Goal: Communication & Community: Participate in discussion

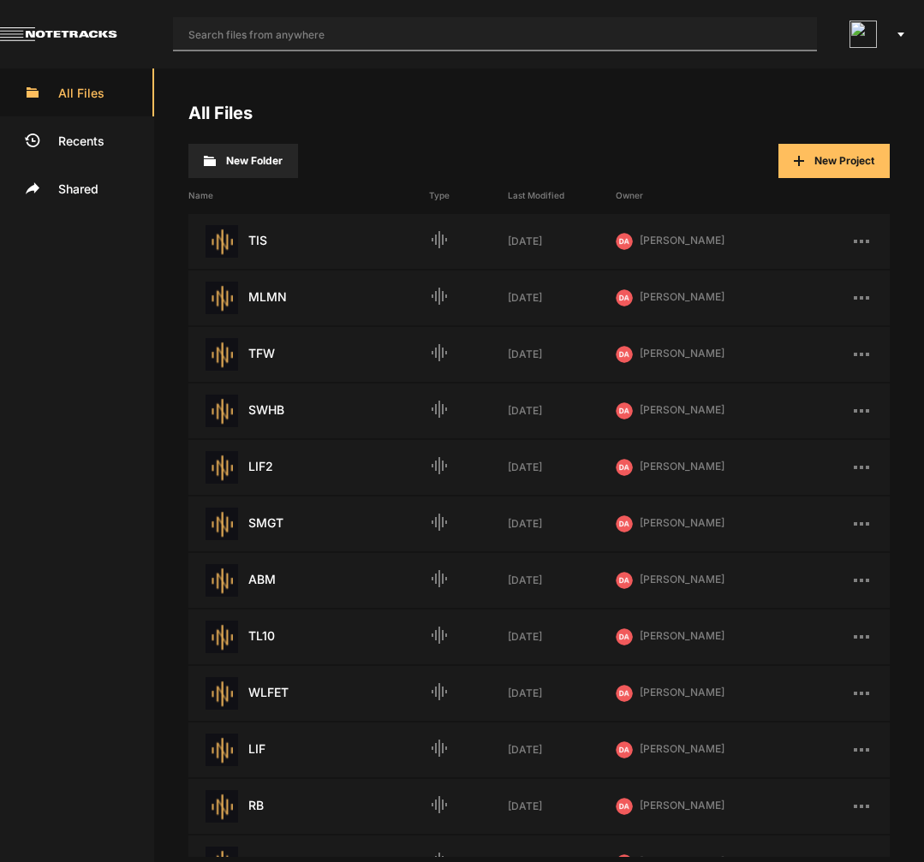
click at [383, 39] on input "text" at bounding box center [495, 34] width 644 height 34
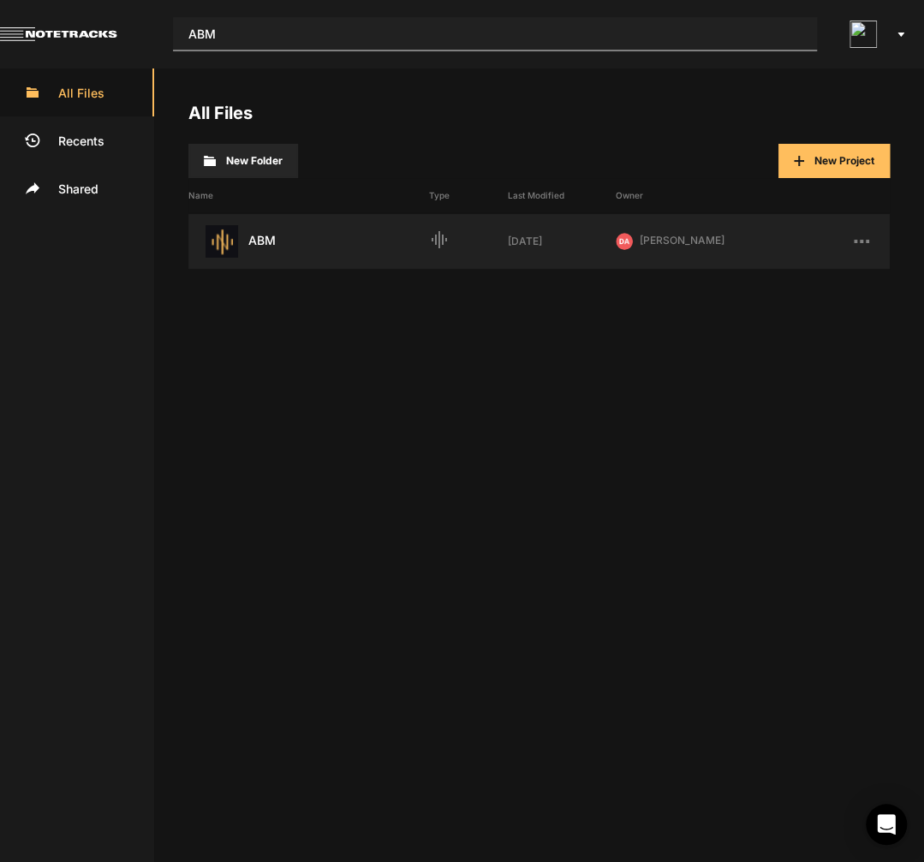
type input "ABM"
click at [256, 228] on div "ABM Last Modified: 7 days ago" at bounding box center [308, 241] width 241 height 33
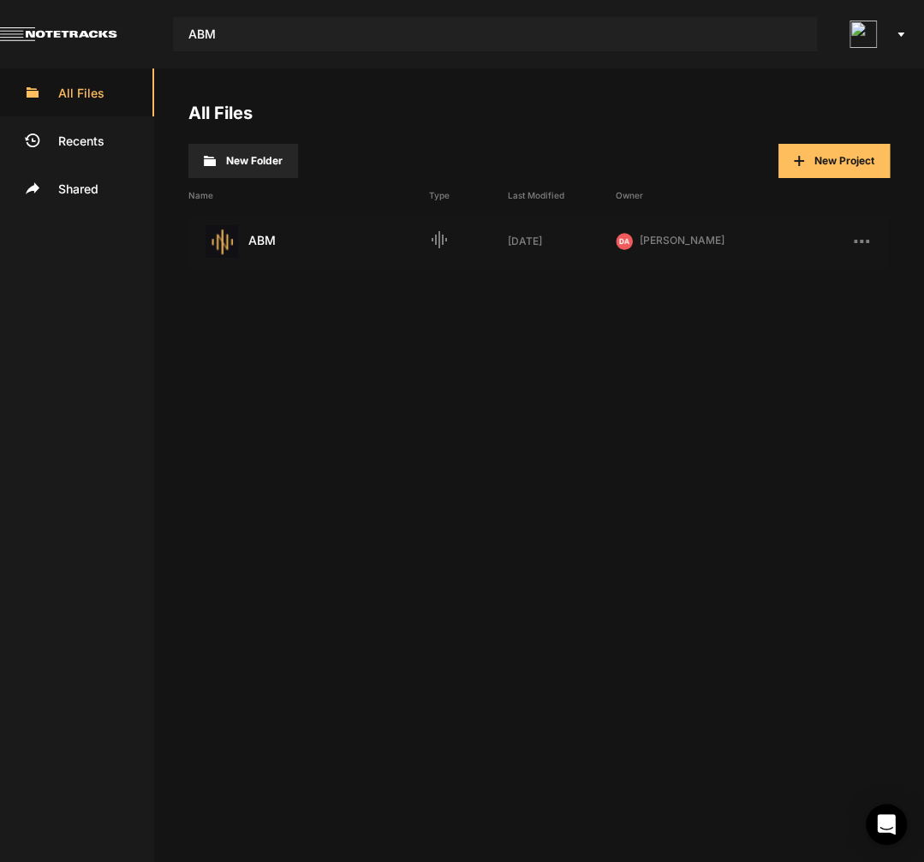
click at [256, 228] on div "ABM Last Modified: 7 days ago" at bounding box center [308, 241] width 241 height 33
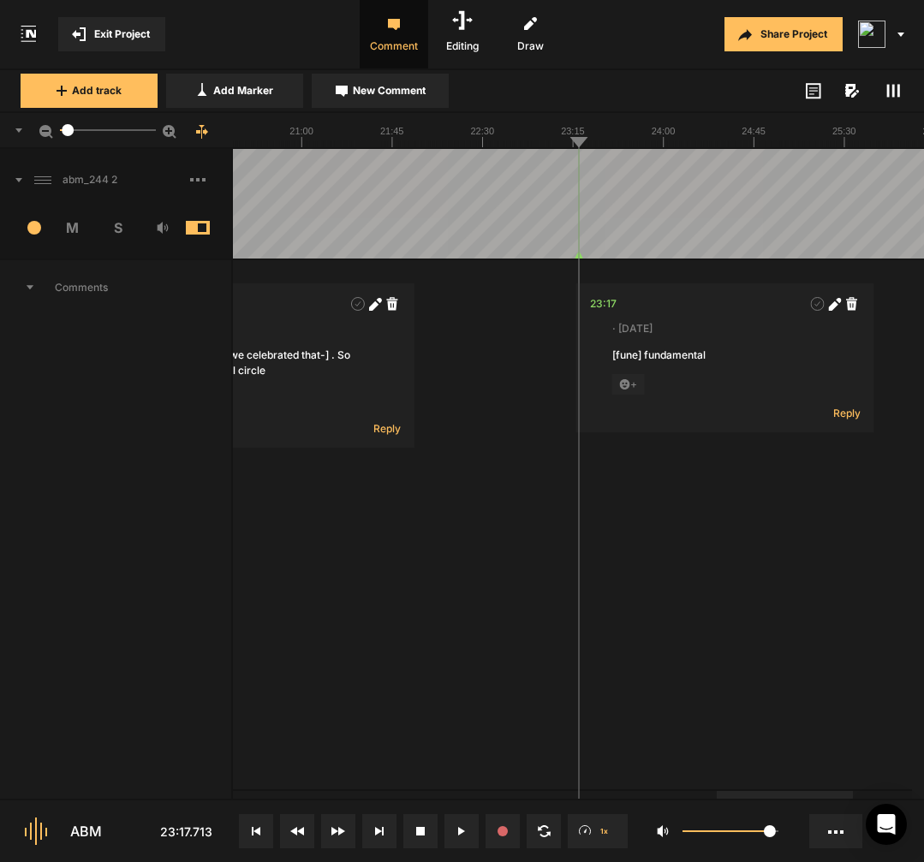
click at [206, 183] on span at bounding box center [210, 179] width 41 height 27
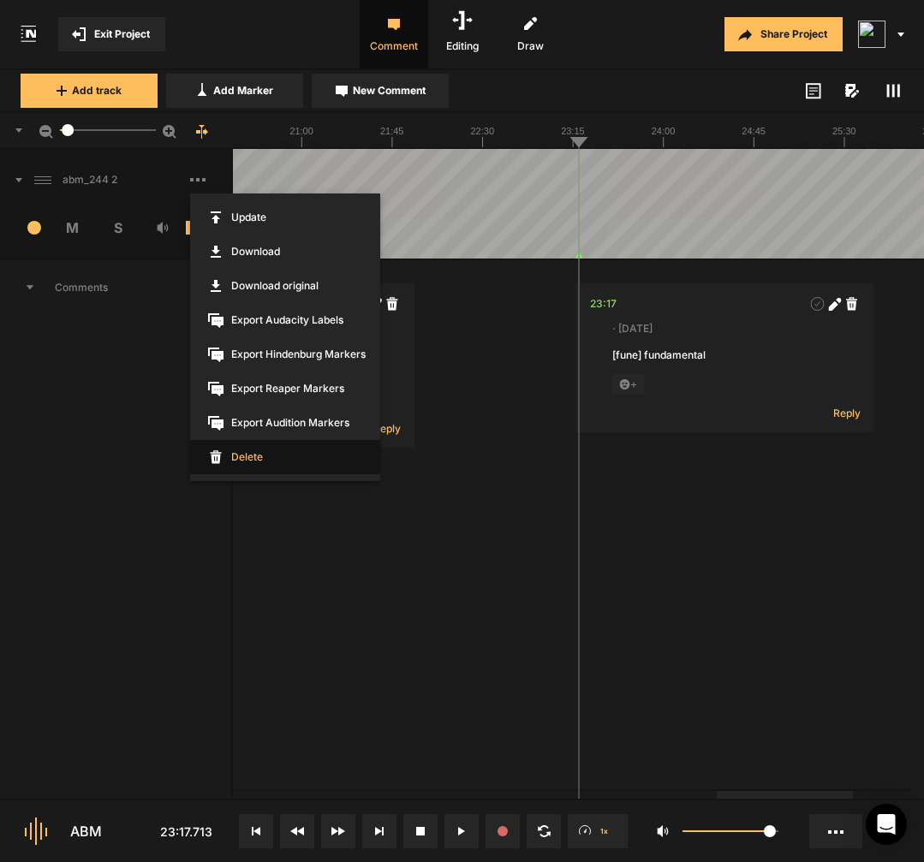
click at [241, 463] on span "Delete" at bounding box center [285, 457] width 190 height 34
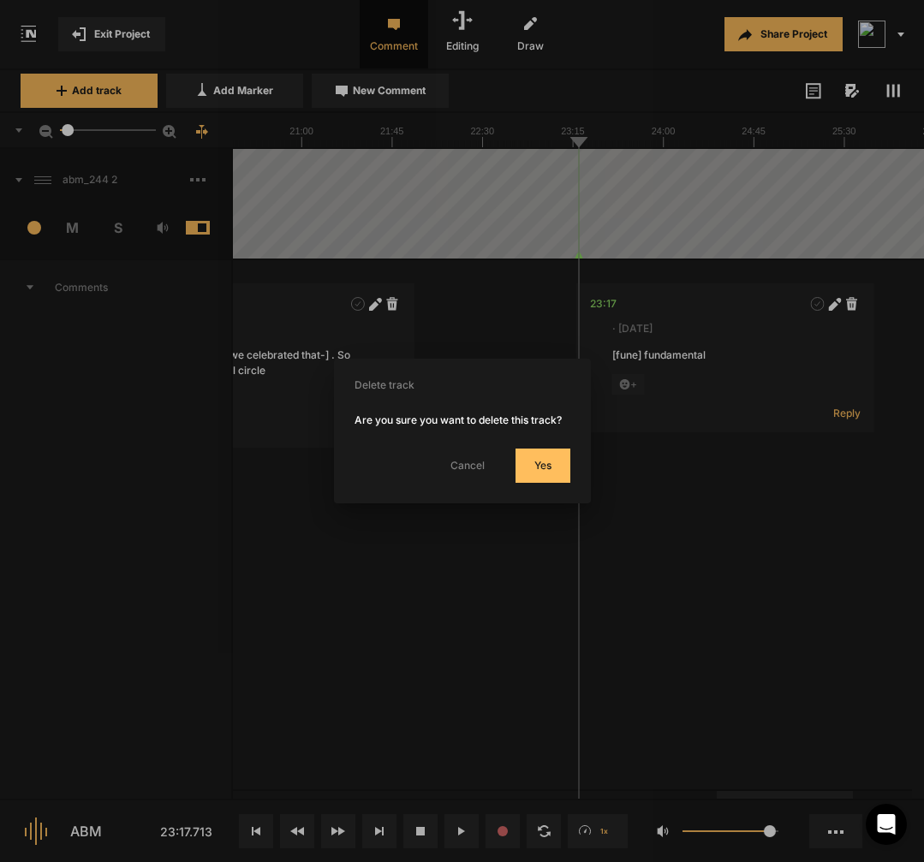
click at [546, 481] on button "Yes" at bounding box center [543, 466] width 55 height 34
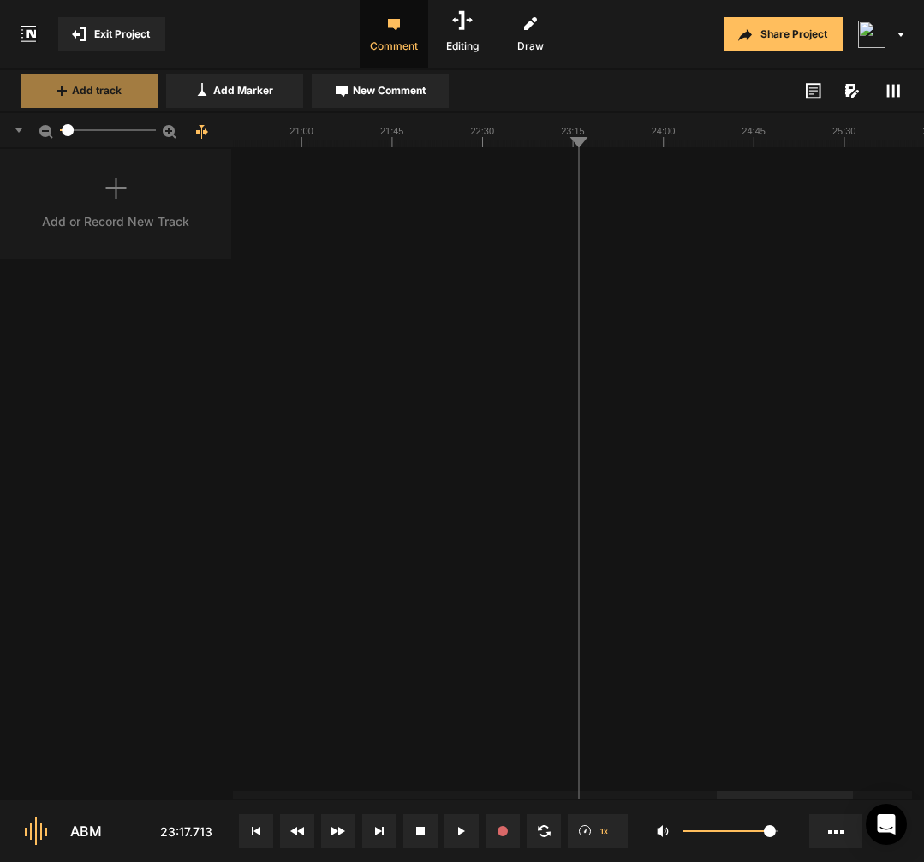
click at [93, 90] on span "Add track" at bounding box center [97, 90] width 50 height 15
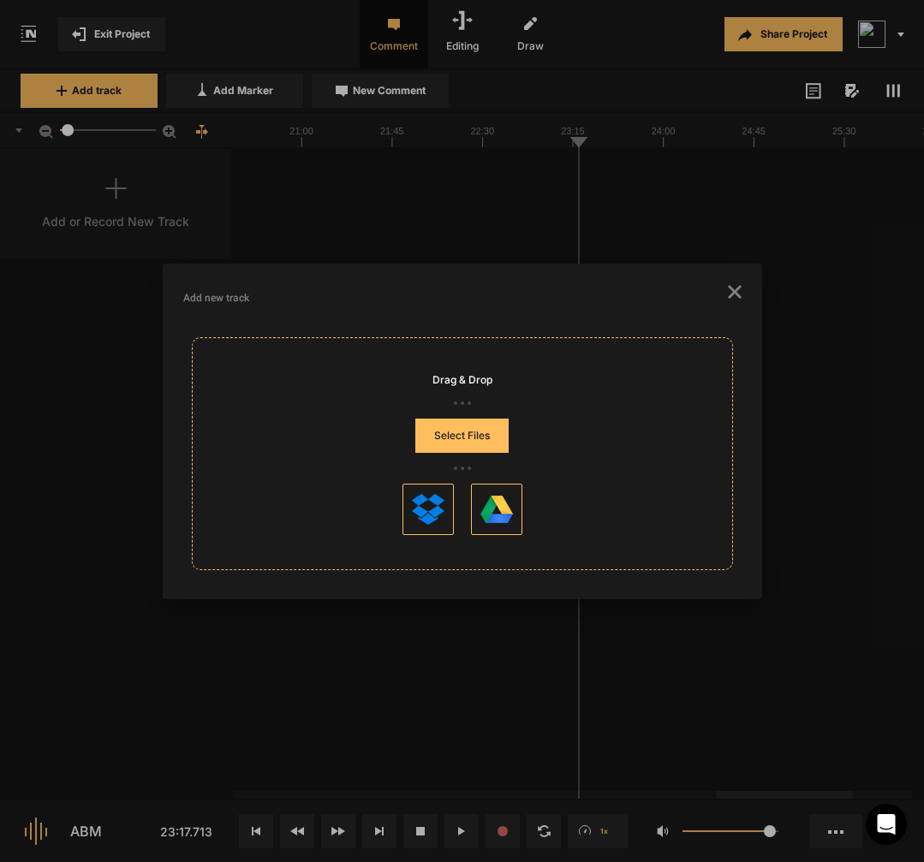
click at [500, 422] on button "Select Files" at bounding box center [461, 436] width 93 height 34
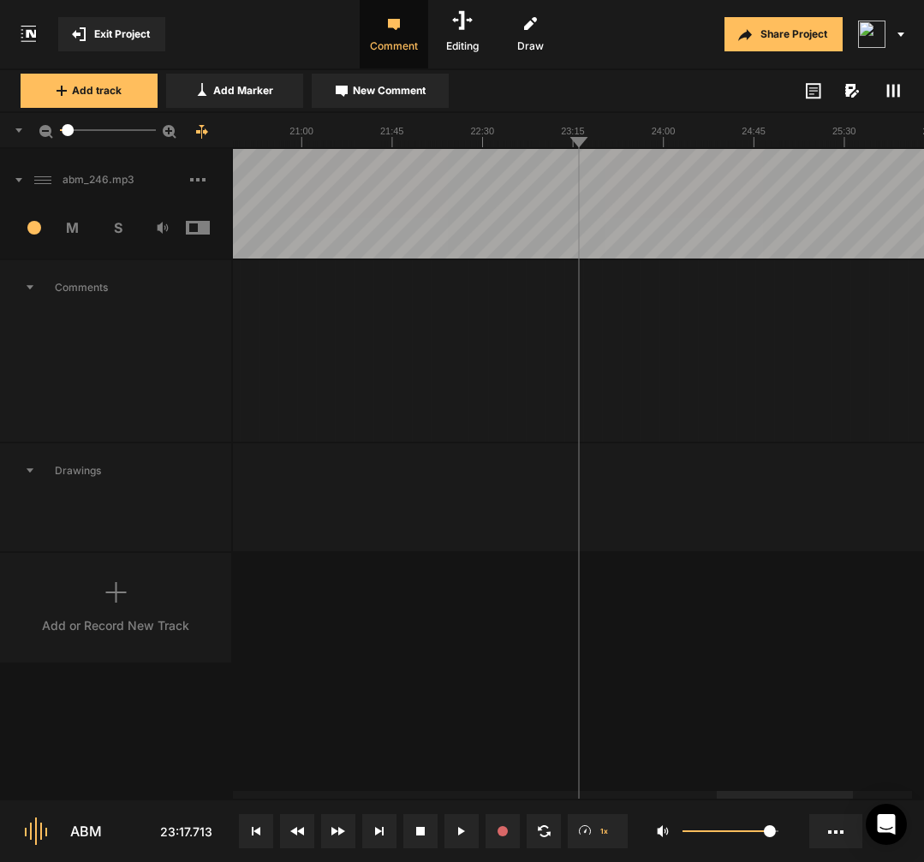
click at [257, 829] on icon at bounding box center [256, 831] width 9 height 9
click at [258, 826] on button at bounding box center [256, 831] width 34 height 34
click at [460, 833] on icon at bounding box center [461, 831] width 7 height 9
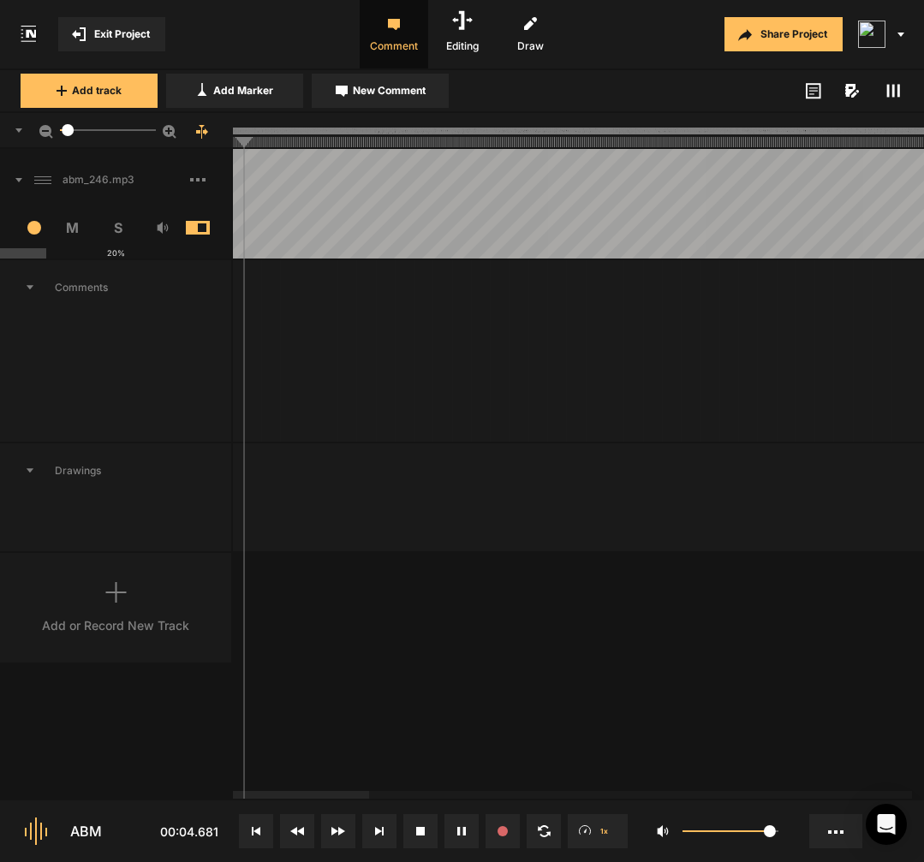
click at [252, 833] on icon at bounding box center [256, 831] width 9 height 9
click at [247, 820] on button at bounding box center [256, 831] width 34 height 34
click at [362, 91] on span "New Comment" at bounding box center [389, 90] width 73 height 15
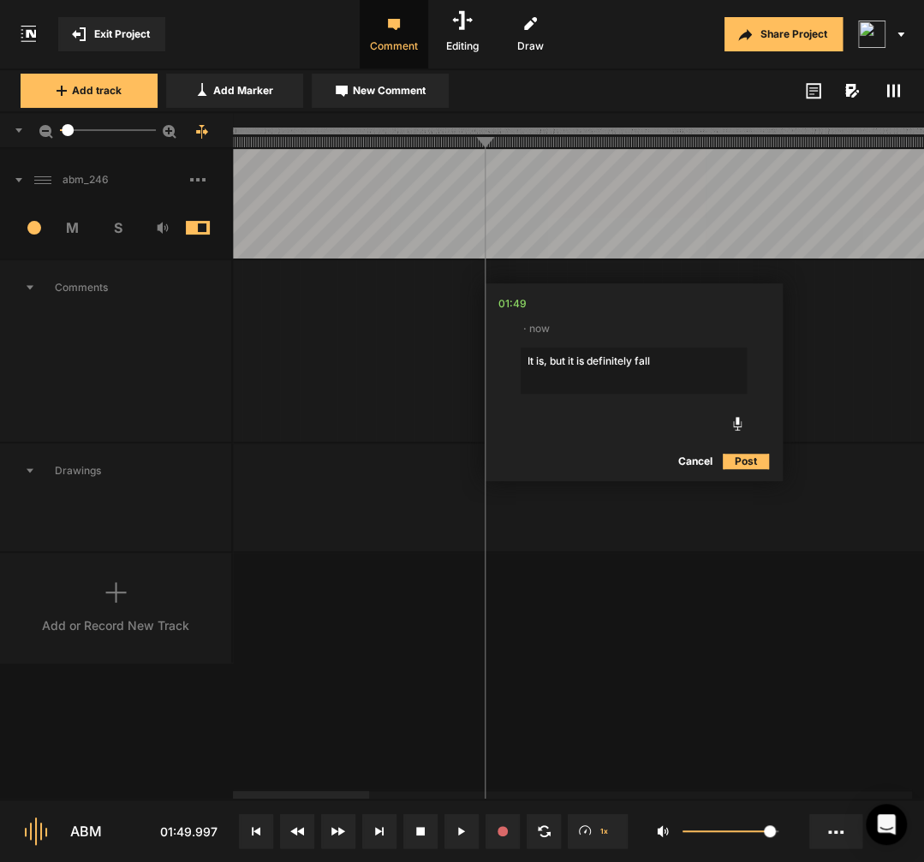
click at [547, 358] on textarea "It is, but it is definitely fall" at bounding box center [634, 371] width 226 height 46
type textarea "[It is,] but it is definitely fall"
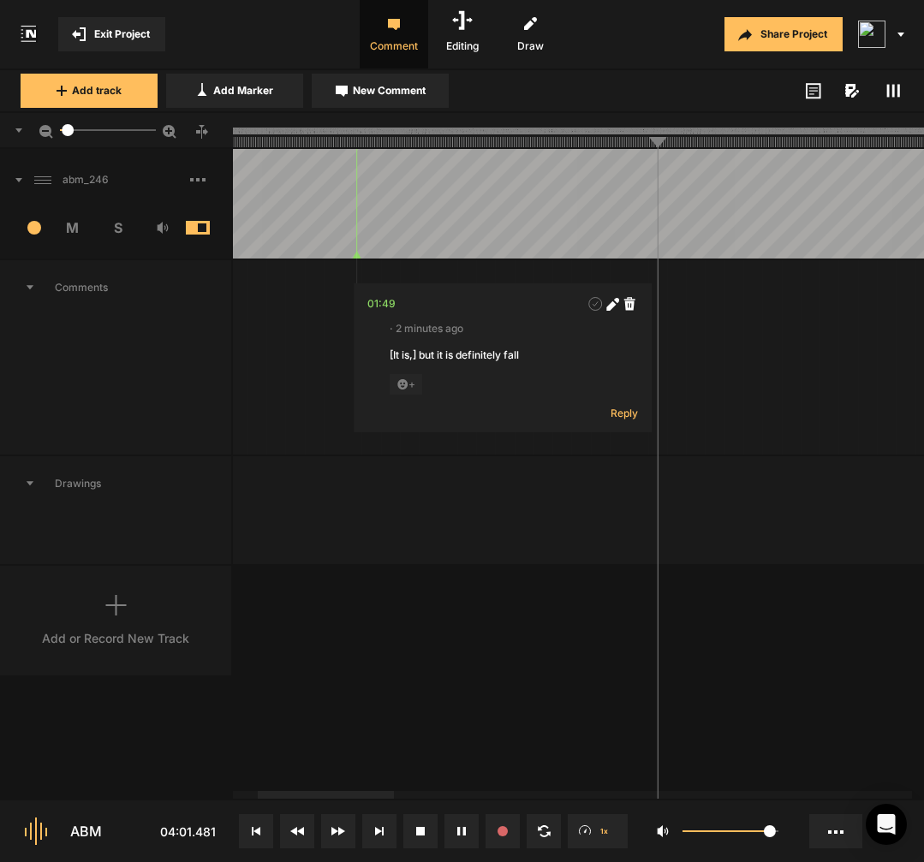
click at [426, 90] on span "New Comment" at bounding box center [389, 90] width 73 height 15
type textarea "[esn’t] isn"
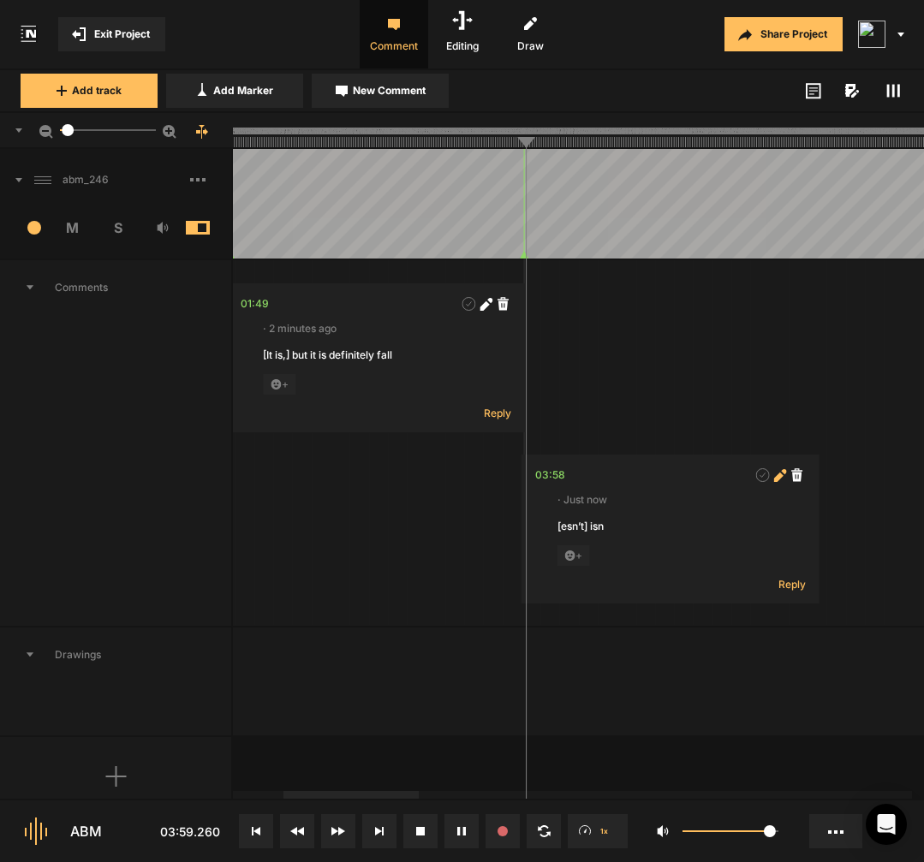
click at [781, 479] on icon at bounding box center [777, 476] width 9 height 9
type textarea "’t[esn’t] isn"
click at [659, 528] on div "’t[esn’t] isn" at bounding box center [671, 526] width 226 height 15
click at [721, 528] on div "’t[esn’t] isn" at bounding box center [671, 526] width 226 height 15
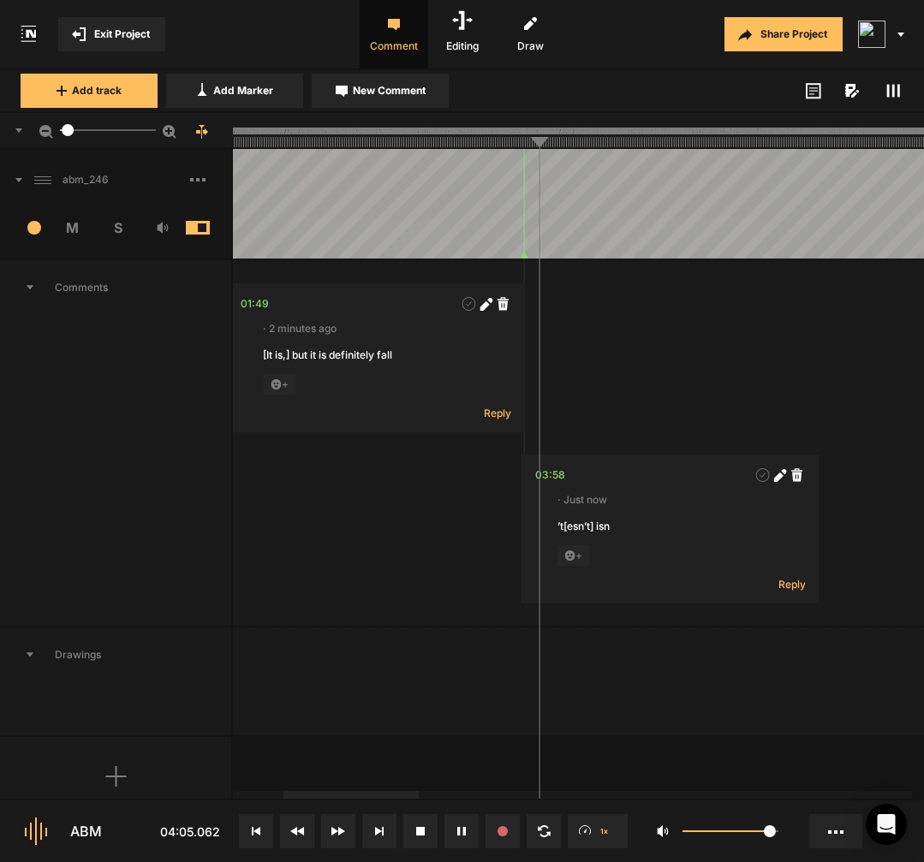
click at [776, 482] on span at bounding box center [780, 475] width 17 height 17
type textarea "’t[esn’t] isn’t"
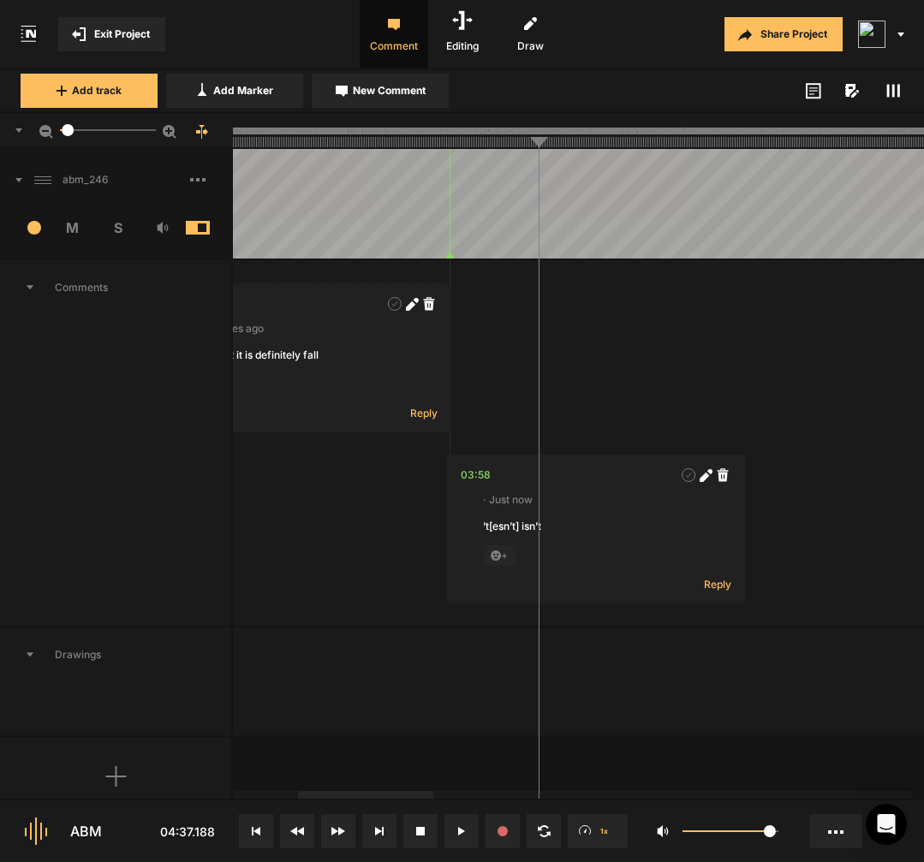
click at [423, 97] on span "New Comment" at bounding box center [389, 90] width 73 height 15
type textarea "[al-] going to make"
click at [790, 304] on icon at bounding box center [785, 305] width 9 height 9
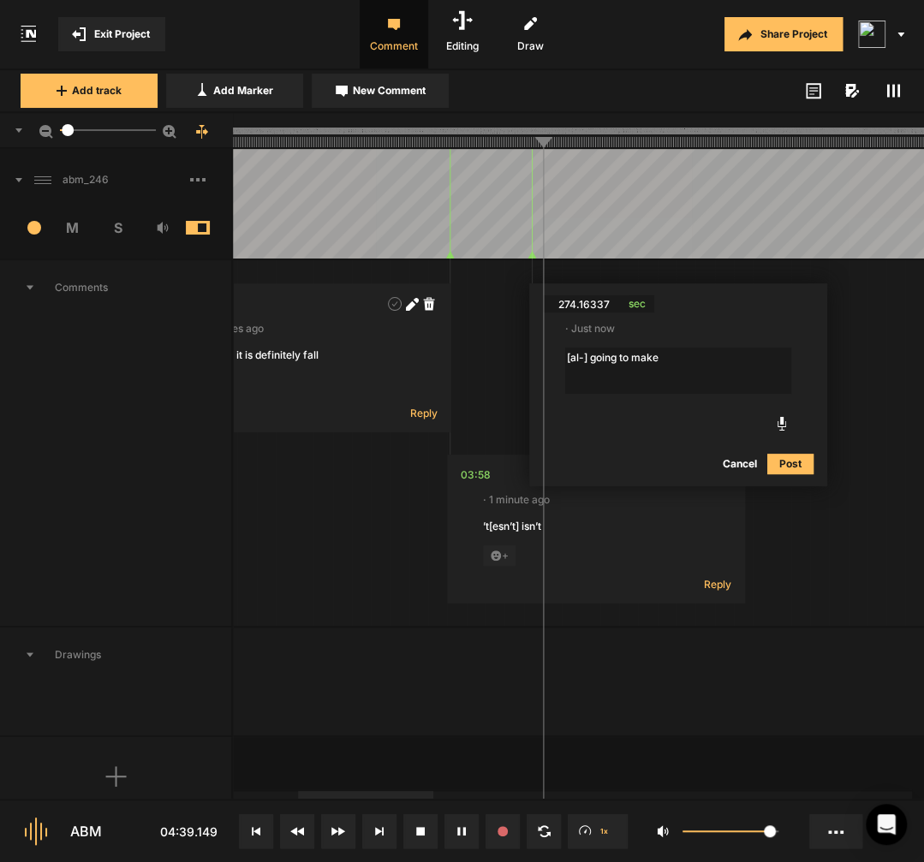
drag, startPoint x: 631, startPoint y: 355, endPoint x: 593, endPoint y: 359, distance: 37.8
click at [593, 359] on textarea "[al-] going to make" at bounding box center [678, 371] width 226 height 46
click at [569, 358] on textarea "[al-] make" at bounding box center [678, 371] width 226 height 46
type textarea "gonna [al-] make"
click at [564, 304] on div "04:34" at bounding box center [558, 303] width 31 height 17
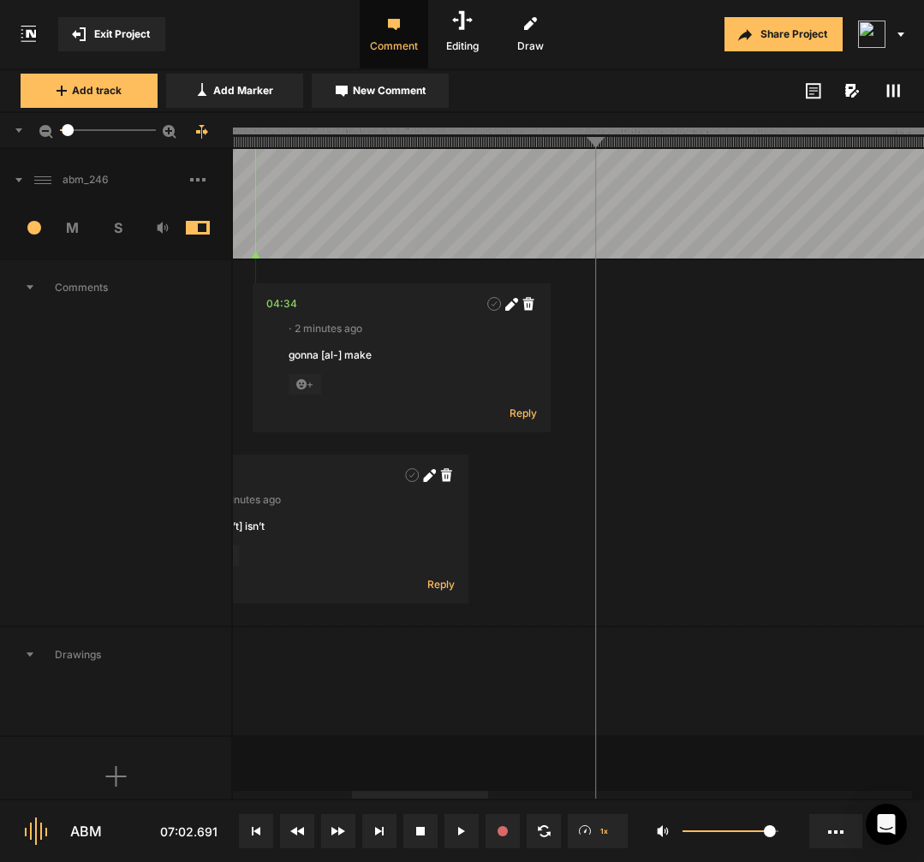
click at [414, 101] on button "New Comment" at bounding box center [380, 91] width 137 height 34
click at [617, 306] on div "06:57" at bounding box center [611, 303] width 29 height 17
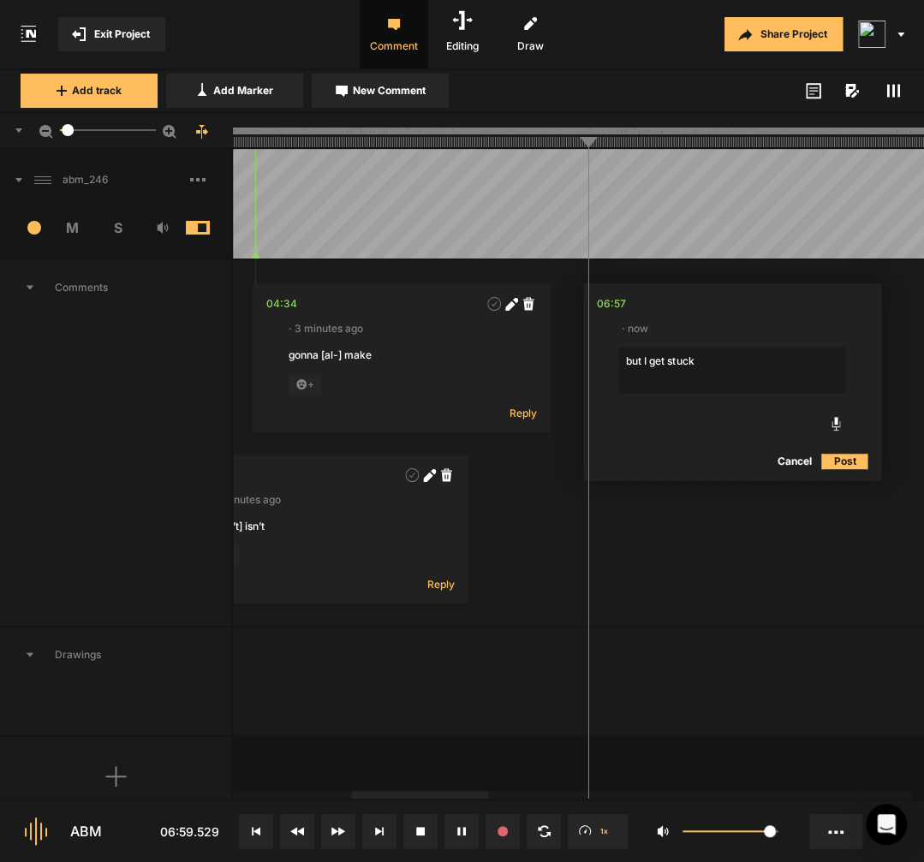
click at [668, 363] on textarea "but I get stuck" at bounding box center [732, 371] width 226 height 46
paste textarea "but I get stuck"
type textarea "[but I get a lot of stu-] but I get stuck"
click at [606, 305] on div "06:57" at bounding box center [608, 303] width 29 height 17
click at [840, 306] on icon at bounding box center [837, 305] width 9 height 9
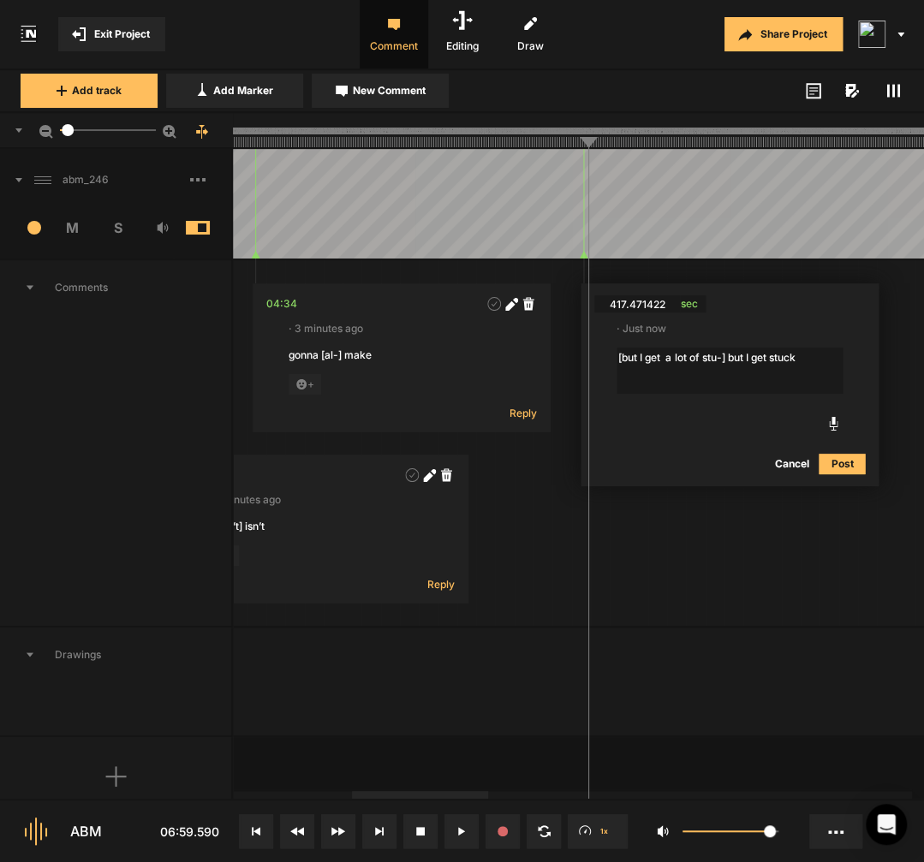
click at [744, 356] on textarea "[but I get a lot of stu-] but I get stuck" at bounding box center [730, 371] width 226 height 46
type textarea "[but I get a lot of stu-] I get stuck a lot"
click at [623, 304] on div "06:57" at bounding box center [608, 303] width 29 height 17
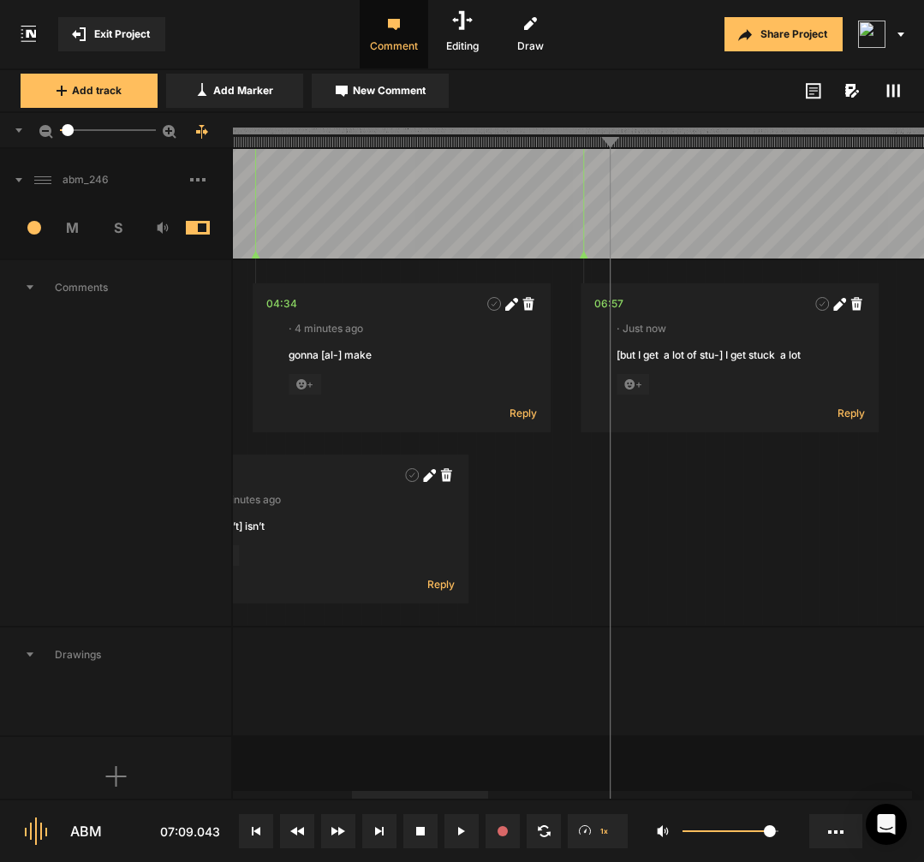
click at [343, 86] on icon at bounding box center [342, 91] width 12 height 11
click at [777, 362] on textarea "And there's no, so" at bounding box center [755, 371] width 226 height 46
type textarea "And there's no, so there's no shame."
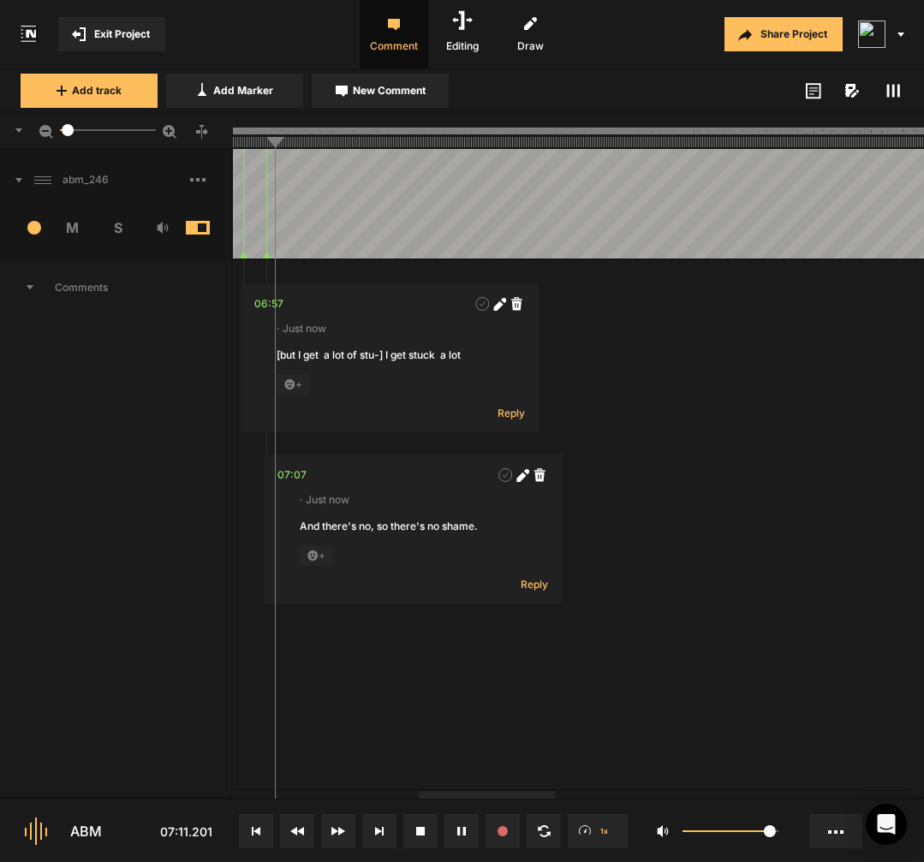
click at [519, 481] on icon at bounding box center [520, 476] width 9 height 9
click at [378, 532] on textarea "And there's no, so there's no shame." at bounding box center [413, 542] width 226 height 46
type textarea "[And there's no], so there's no shame."
click at [426, 139] on line at bounding box center [426, 142] width 0 height 10
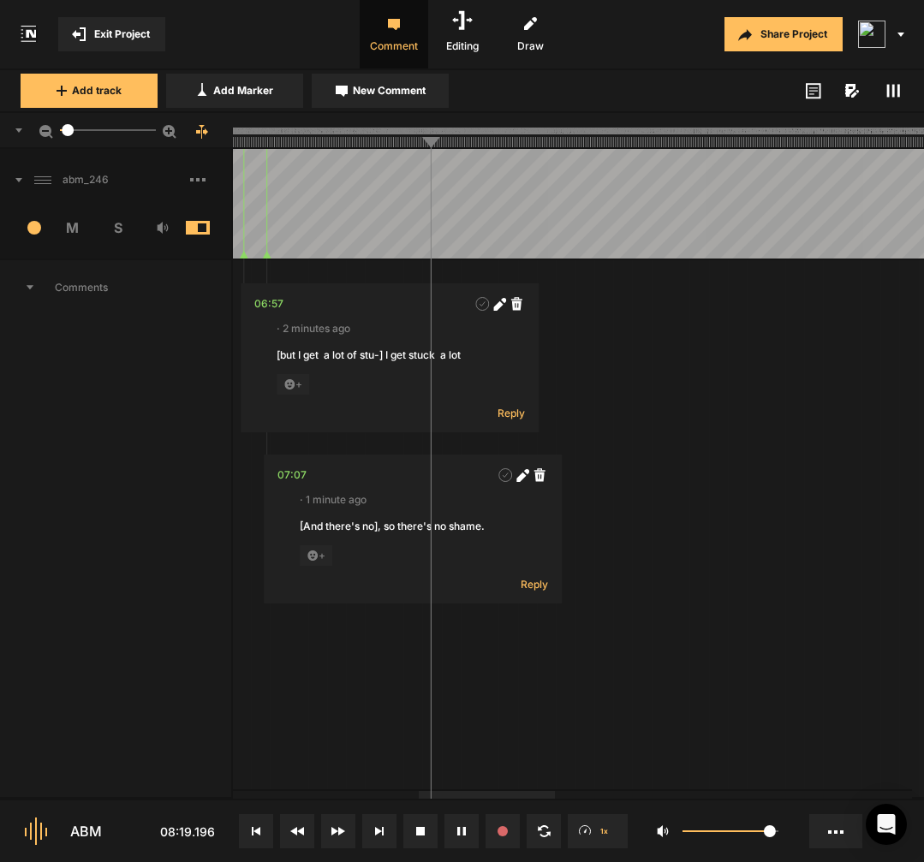
click at [429, 98] on button "New Comment" at bounding box center [380, 91] width 137 height 34
click at [541, 361] on textarea "[so why even so why even try" at bounding box center [575, 371] width 226 height 46
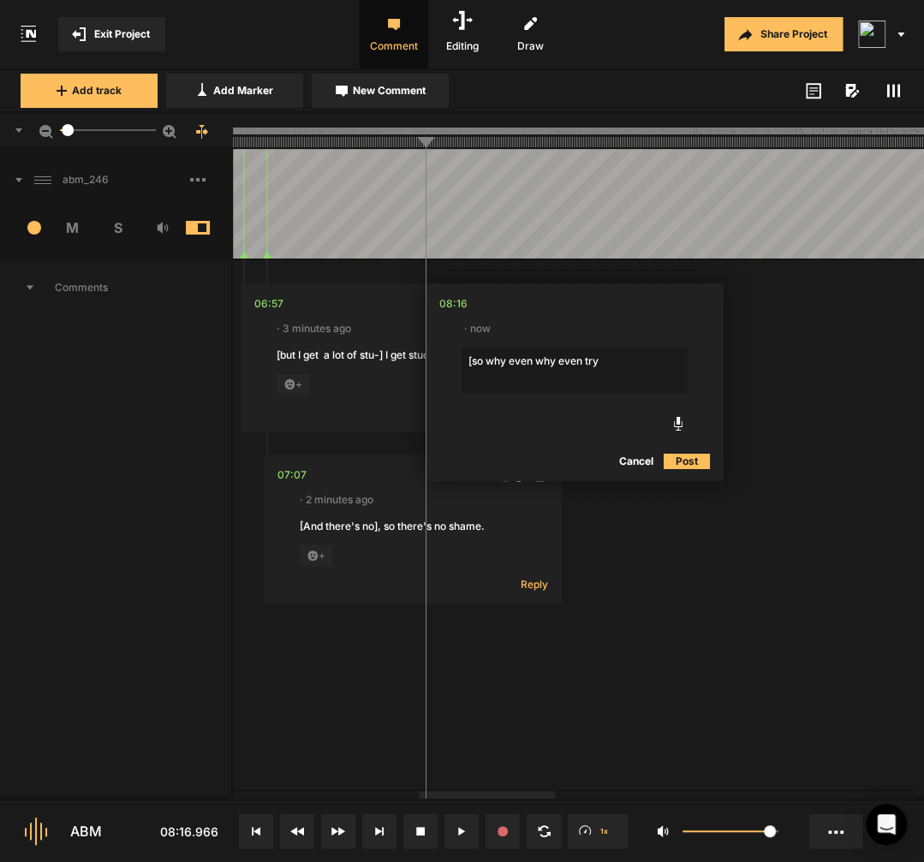
click at [474, 364] on textarea "[so why even why even try" at bounding box center [575, 371] width 226 height 46
type textarea "so why even why even try"
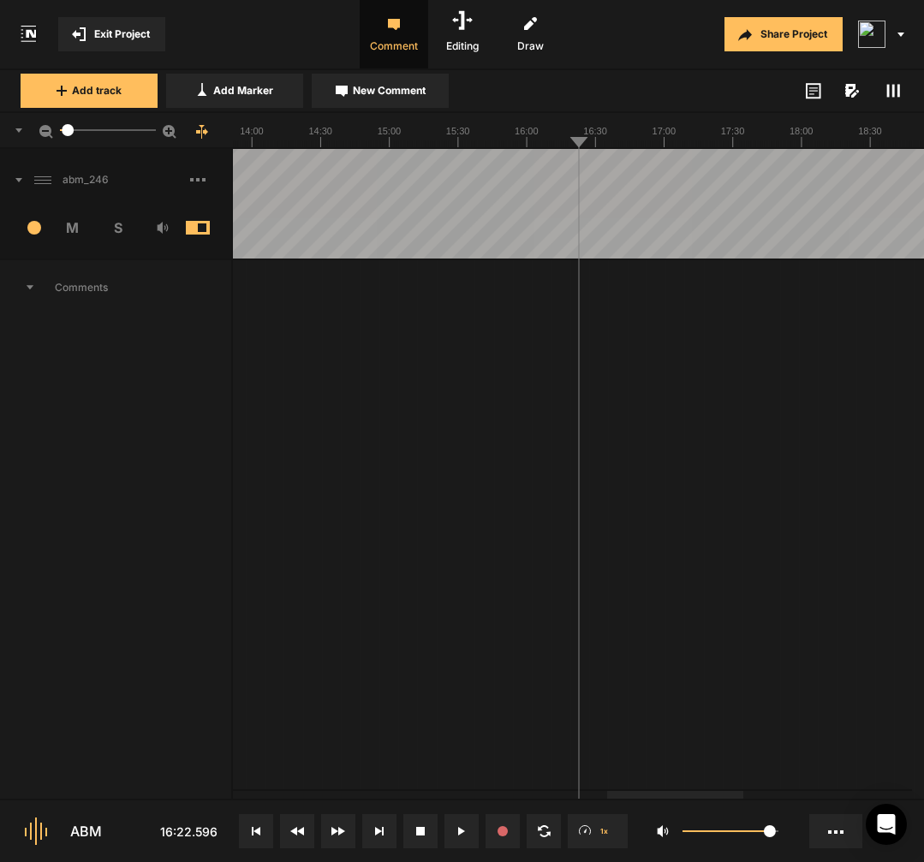
click at [319, 229] on div at bounding box center [56, 204] width 3456 height 110
click at [612, 209] on div at bounding box center [554, 204] width 3456 height 110
click at [419, 103] on button "New Comment" at bounding box center [380, 91] width 137 height 34
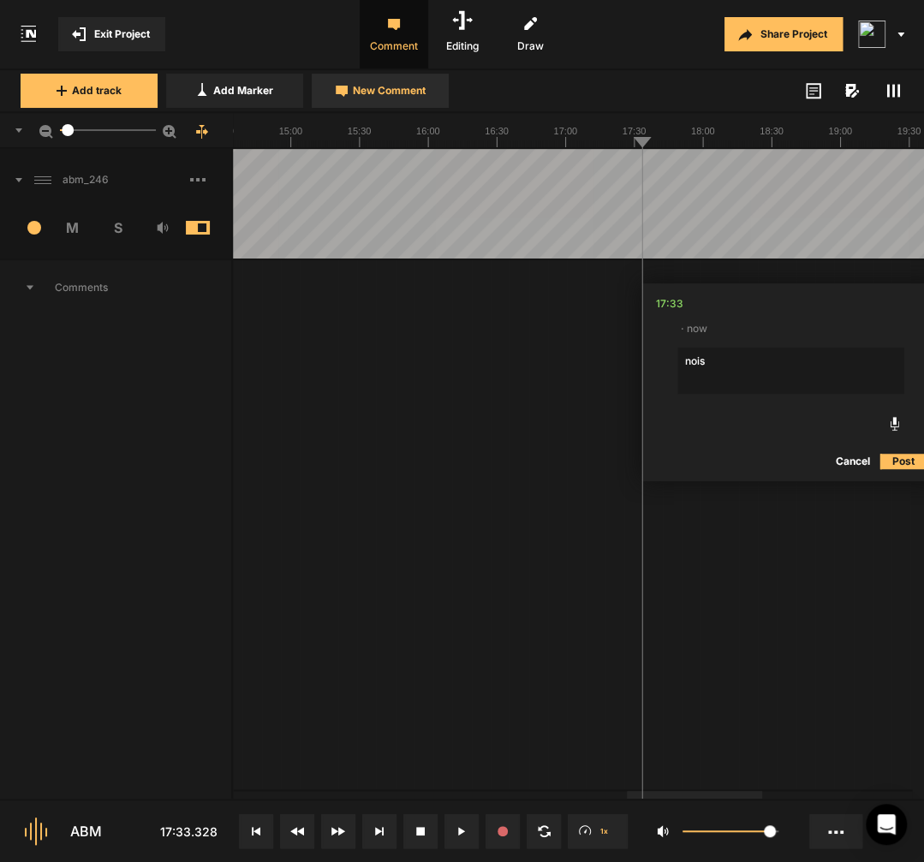
type textarea "noise"
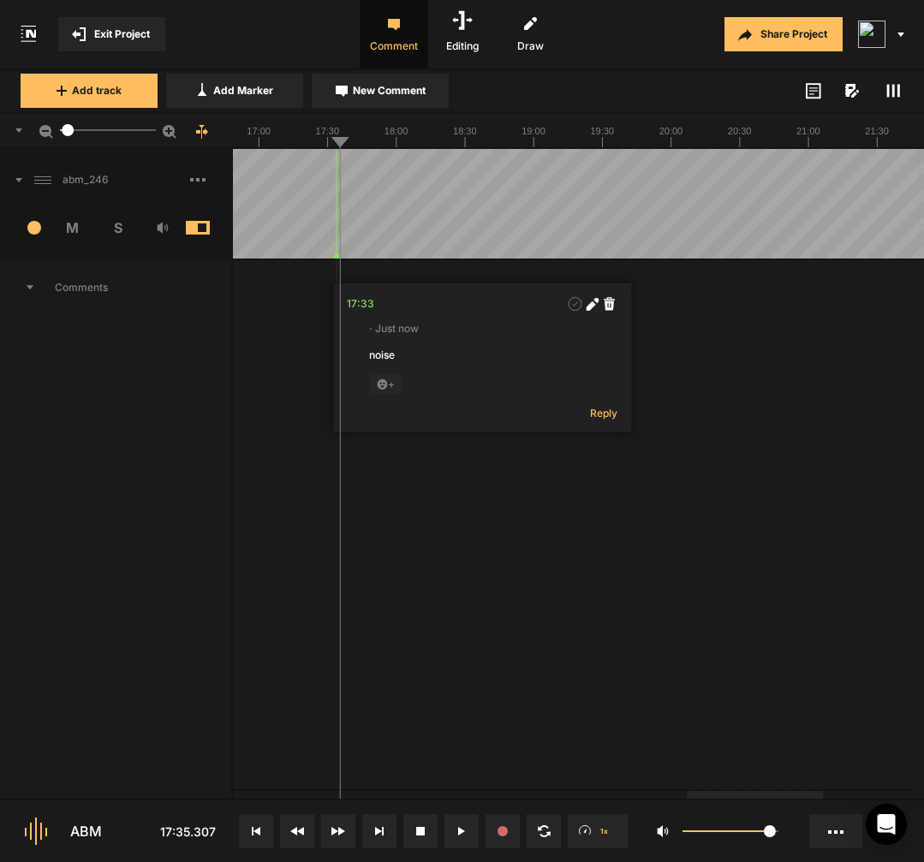
click at [336, 258] on polygon at bounding box center [336, 255] width 8 height 7
click at [362, 306] on div "17:33" at bounding box center [360, 303] width 27 height 17
click at [411, 87] on span "New Comment" at bounding box center [389, 90] width 73 height 15
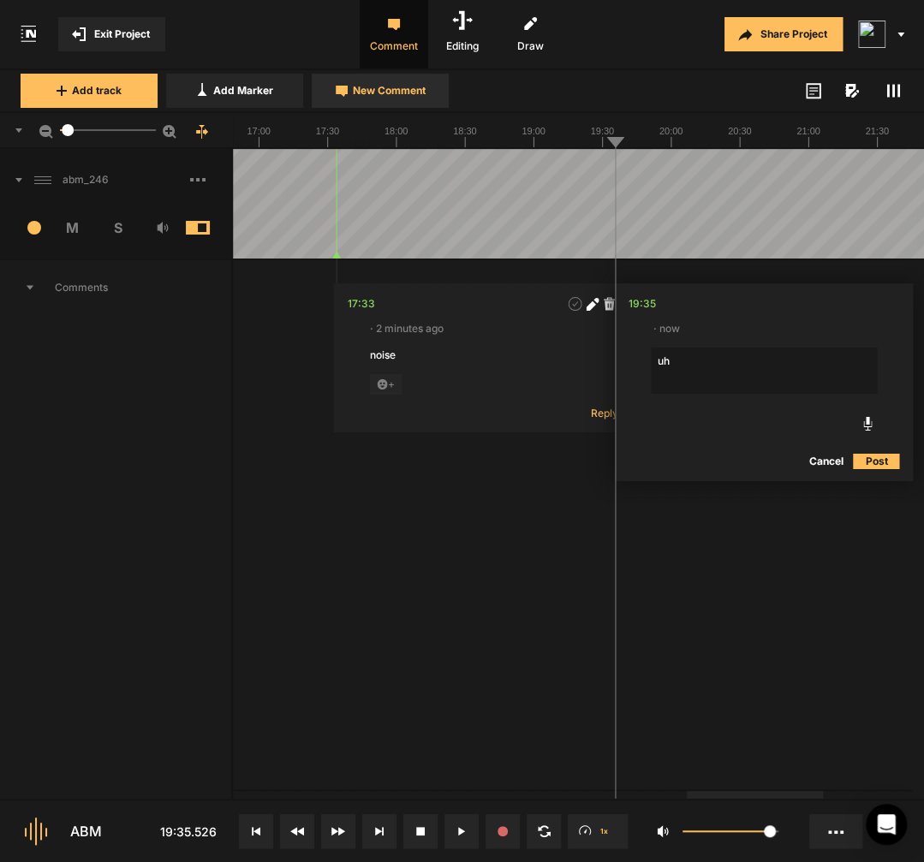
type textarea "uhm"
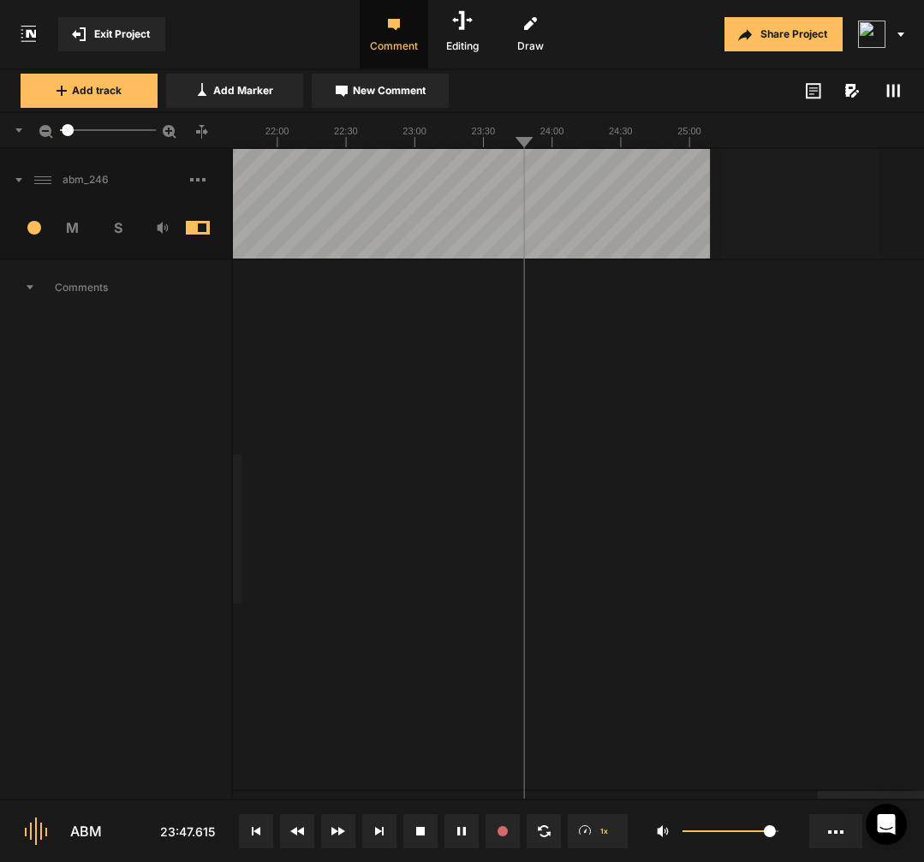
click at [206, 182] on span at bounding box center [210, 179] width 41 height 27
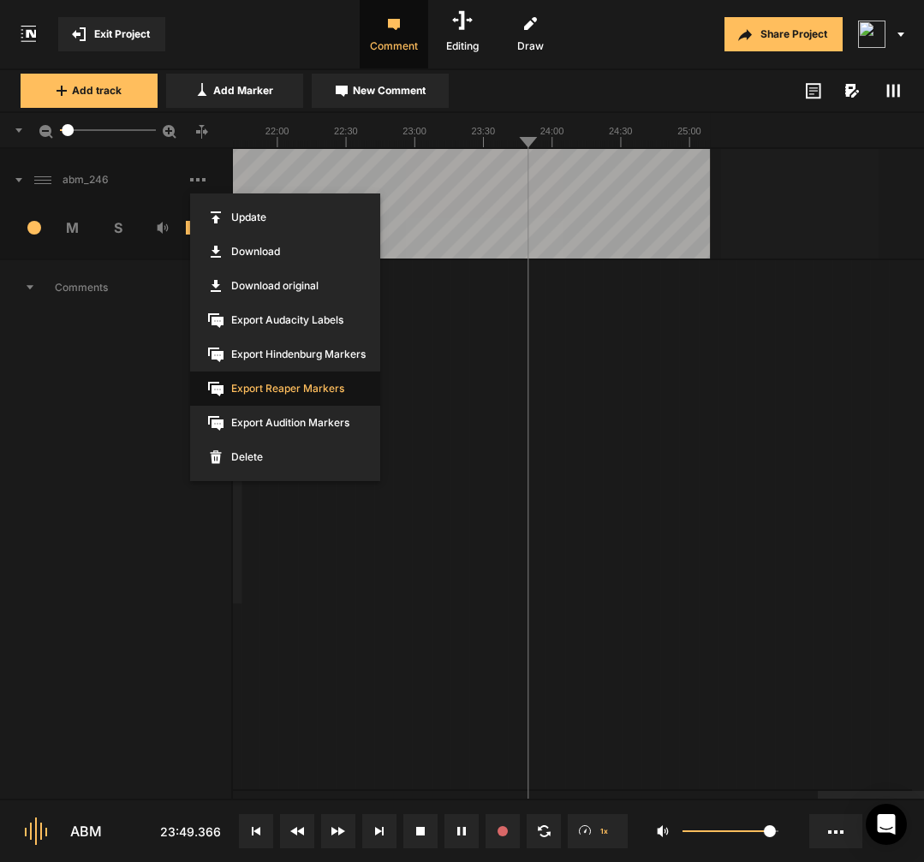
click at [287, 380] on span "Export Reaper Markers" at bounding box center [285, 389] width 190 height 34
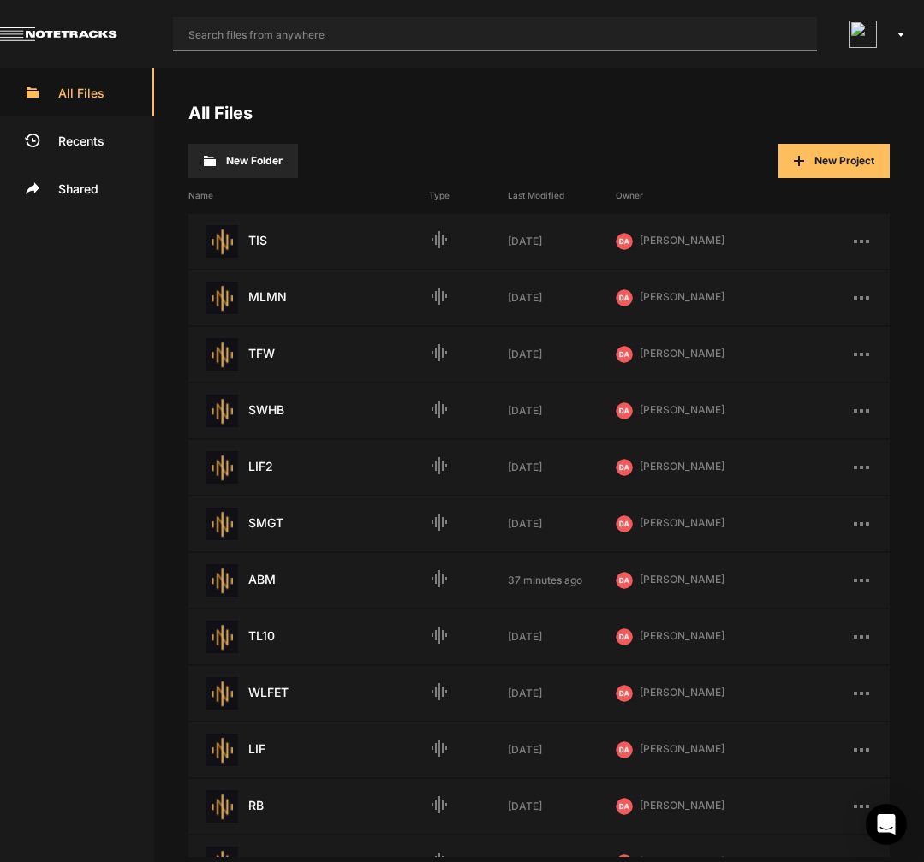
click at [457, 46] on input "text" at bounding box center [495, 34] width 644 height 34
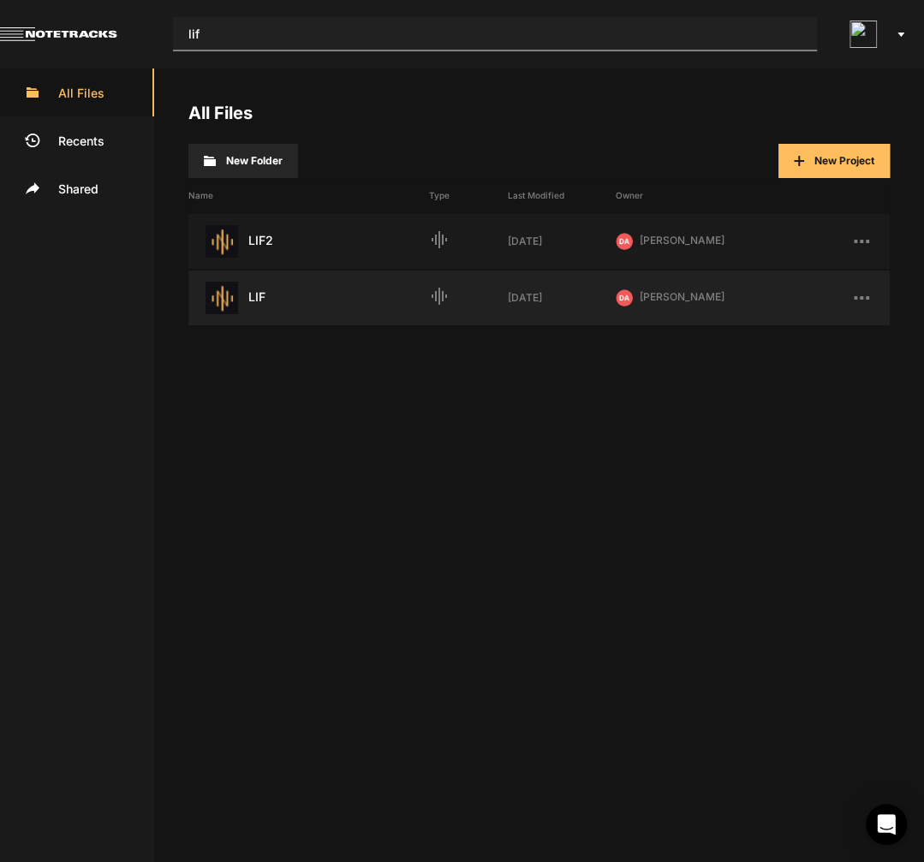
type input "lif"
click at [262, 302] on div "LIF Last Modified: 7 days ago" at bounding box center [308, 298] width 241 height 33
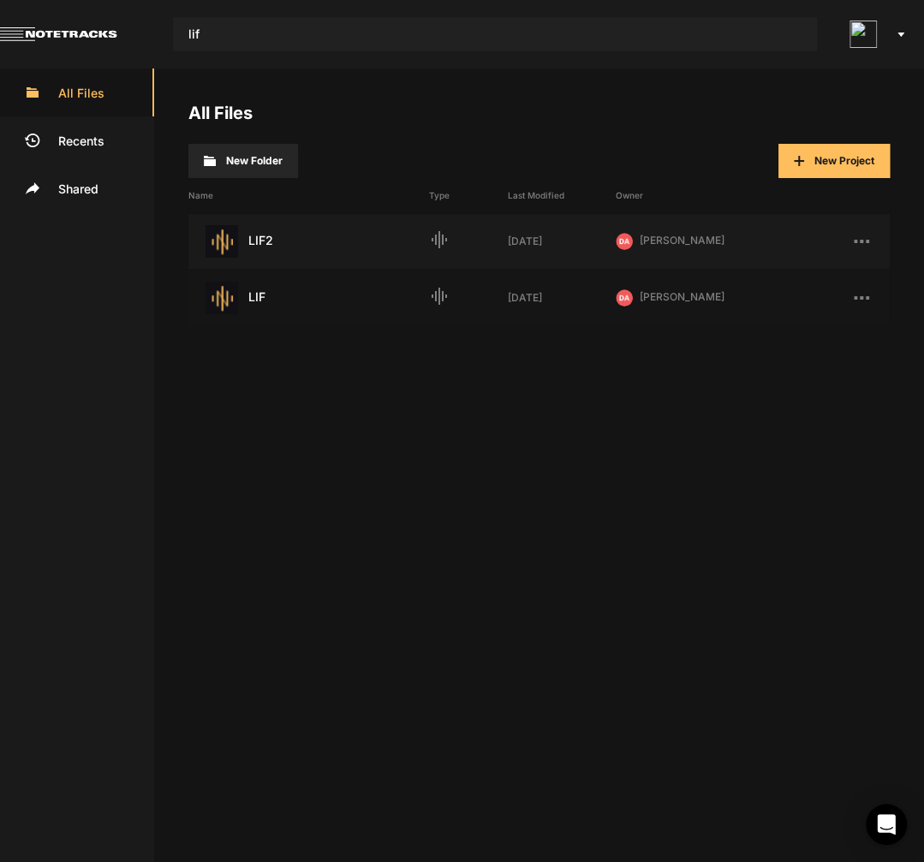
click at [262, 302] on div "LIF Last Modified: 7 days ago" at bounding box center [308, 298] width 241 height 33
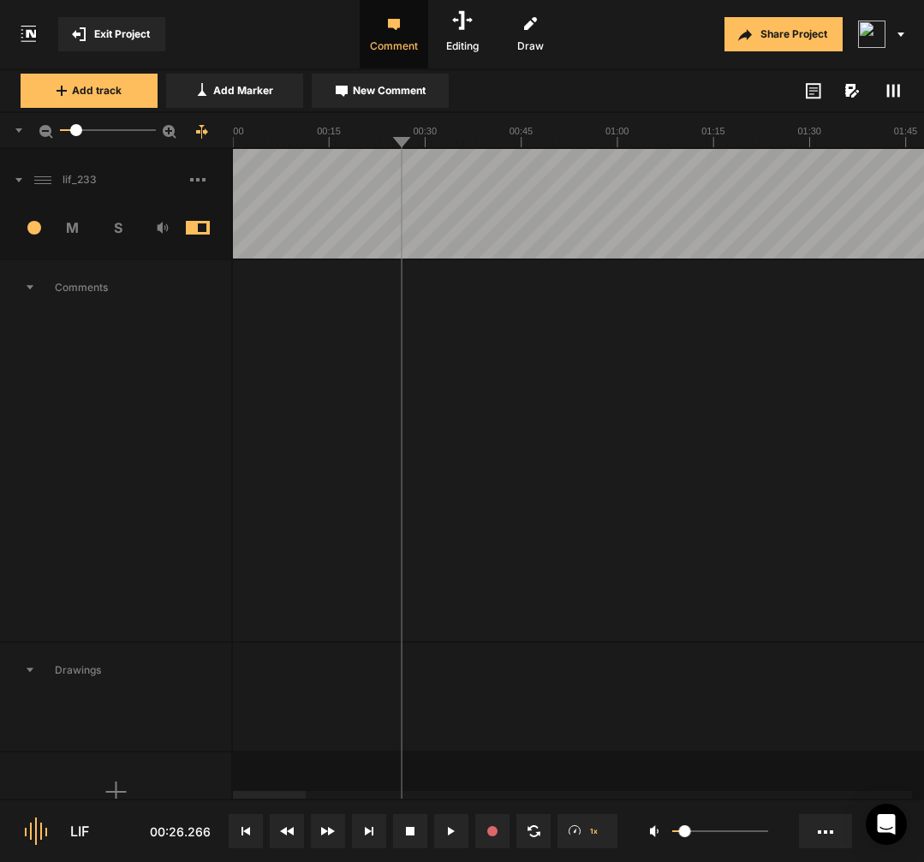
click at [237, 815] on button at bounding box center [246, 831] width 34 height 34
click at [254, 830] on button at bounding box center [246, 831] width 34 height 34
click at [201, 183] on span at bounding box center [210, 179] width 41 height 27
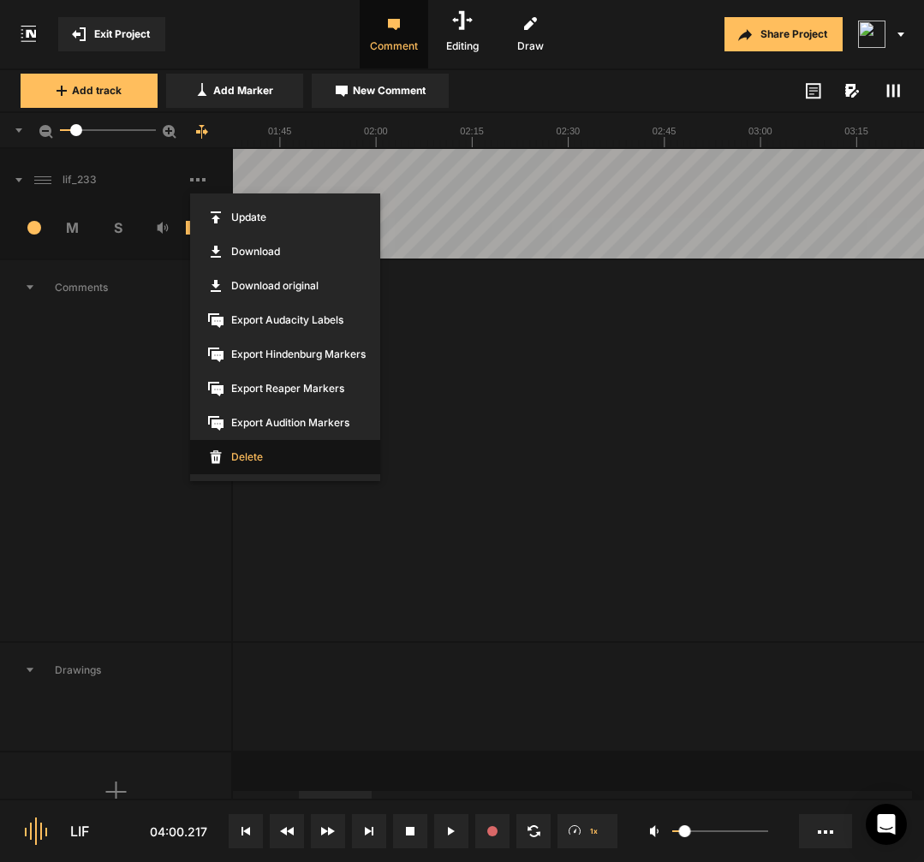
click at [242, 450] on span "Delete" at bounding box center [285, 457] width 190 height 34
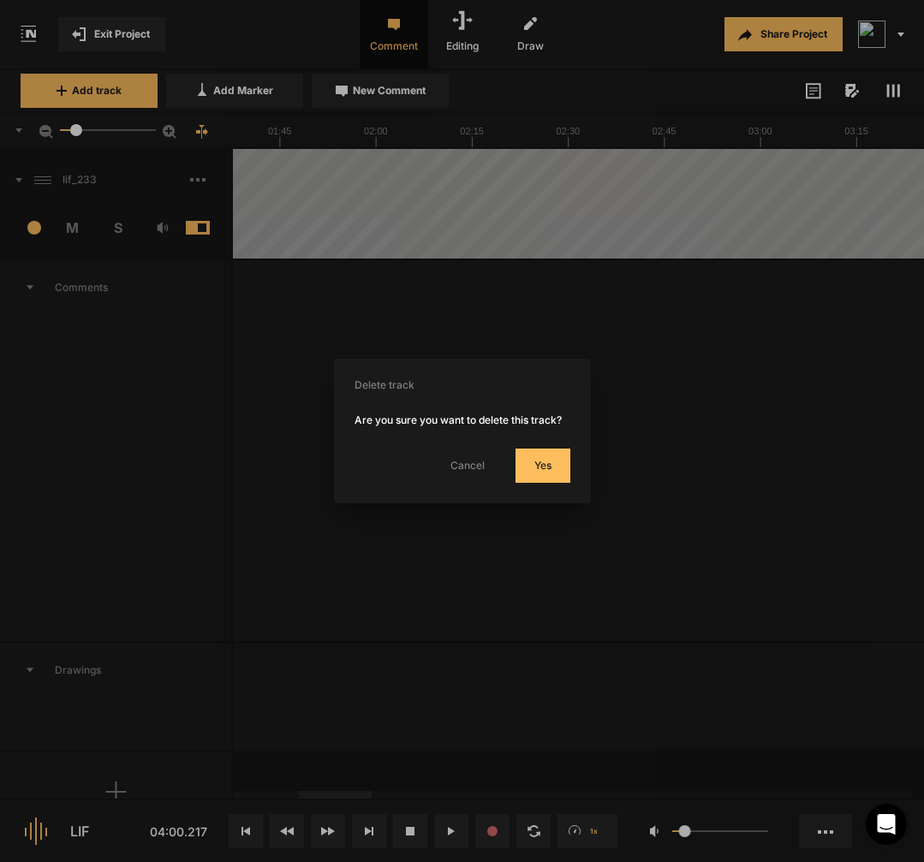
click at [536, 474] on button "Yes" at bounding box center [543, 466] width 55 height 34
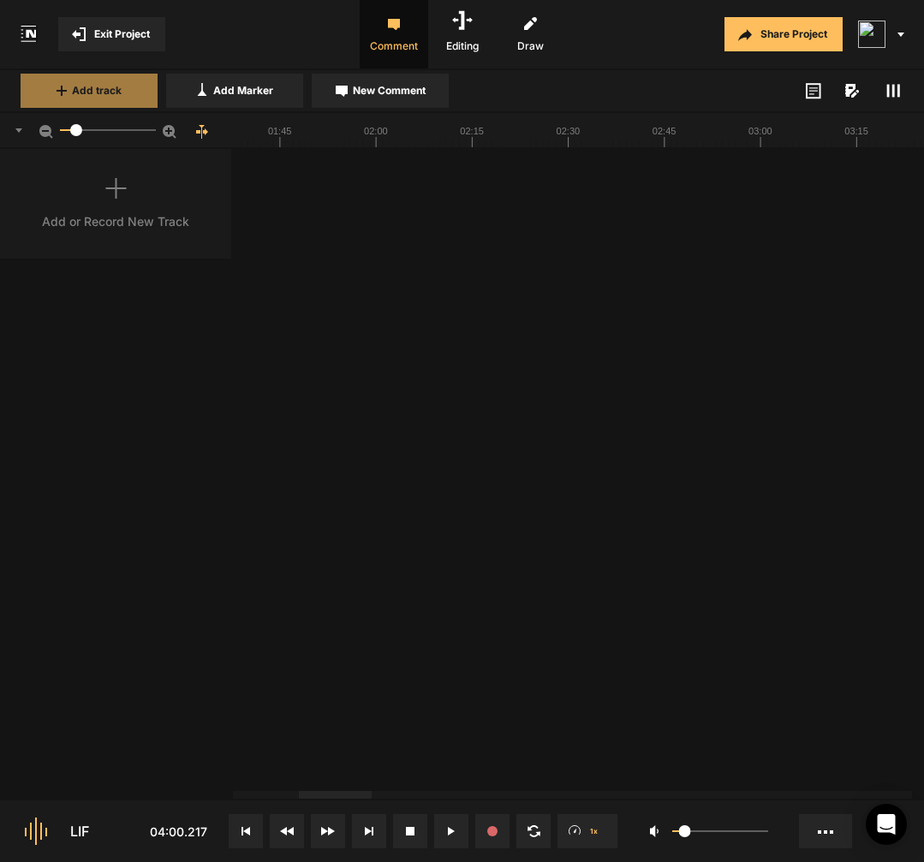
click at [100, 96] on span "Add track" at bounding box center [97, 90] width 50 height 15
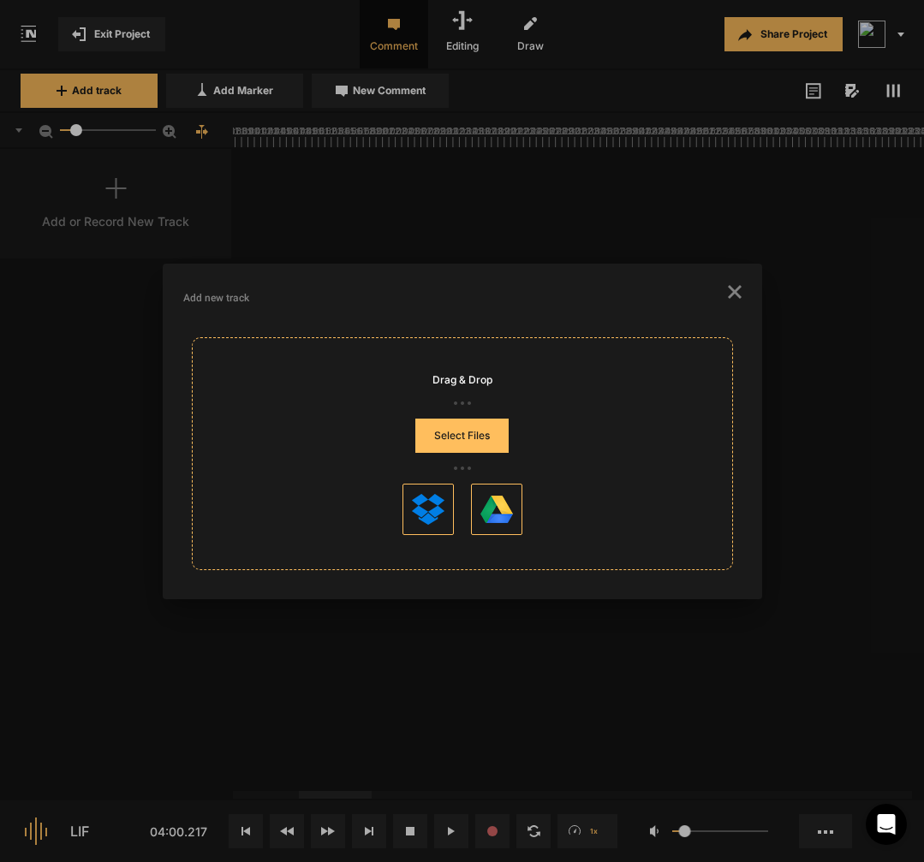
click at [444, 444] on button "Select Files" at bounding box center [461, 436] width 93 height 34
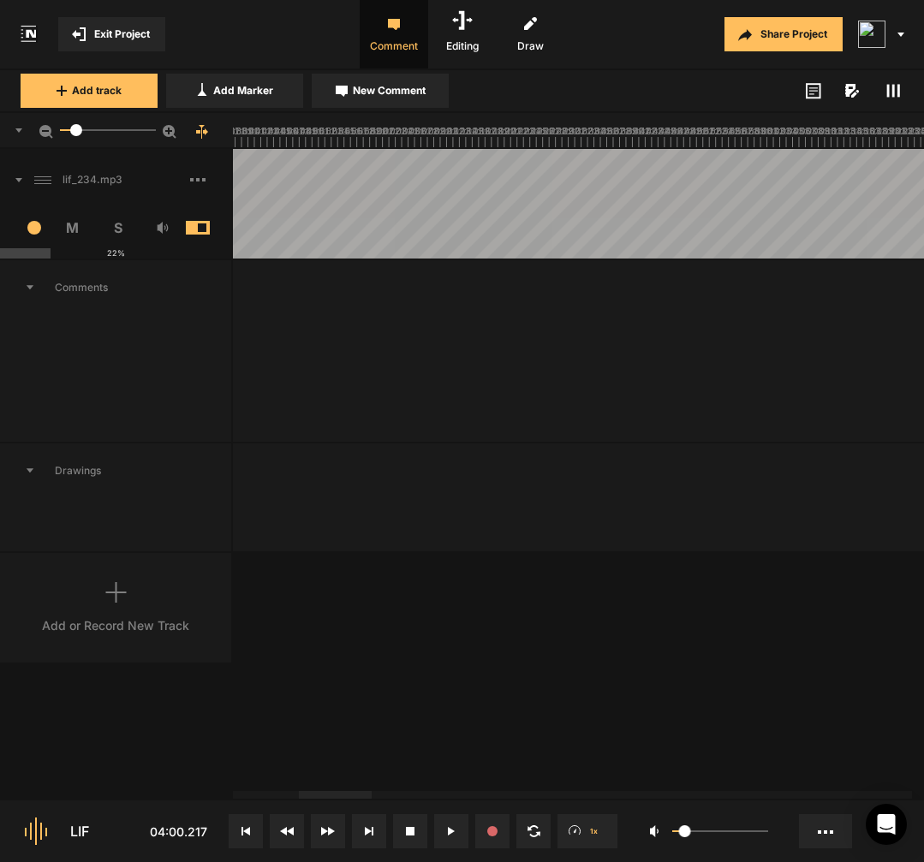
click at [251, 830] on button at bounding box center [246, 831] width 34 height 34
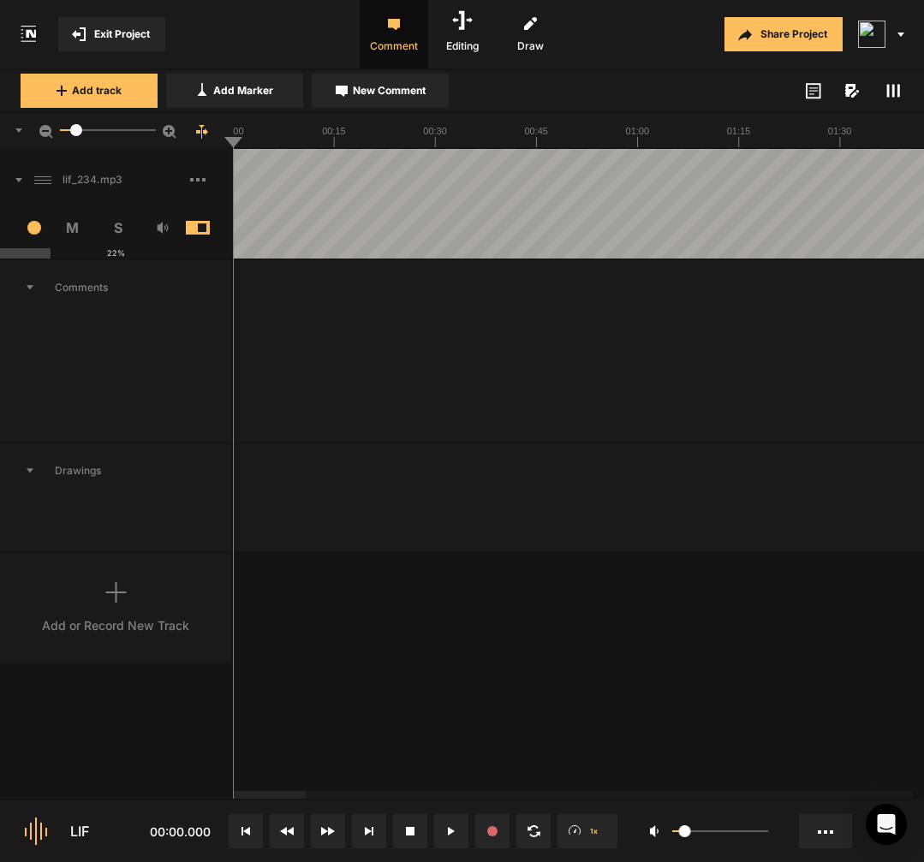
click at [257, 825] on button at bounding box center [246, 831] width 34 height 34
click at [245, 827] on icon at bounding box center [246, 831] width 9 height 9
click at [249, 823] on button at bounding box center [246, 831] width 34 height 34
click at [238, 135] on text "00:00" at bounding box center [232, 131] width 24 height 10
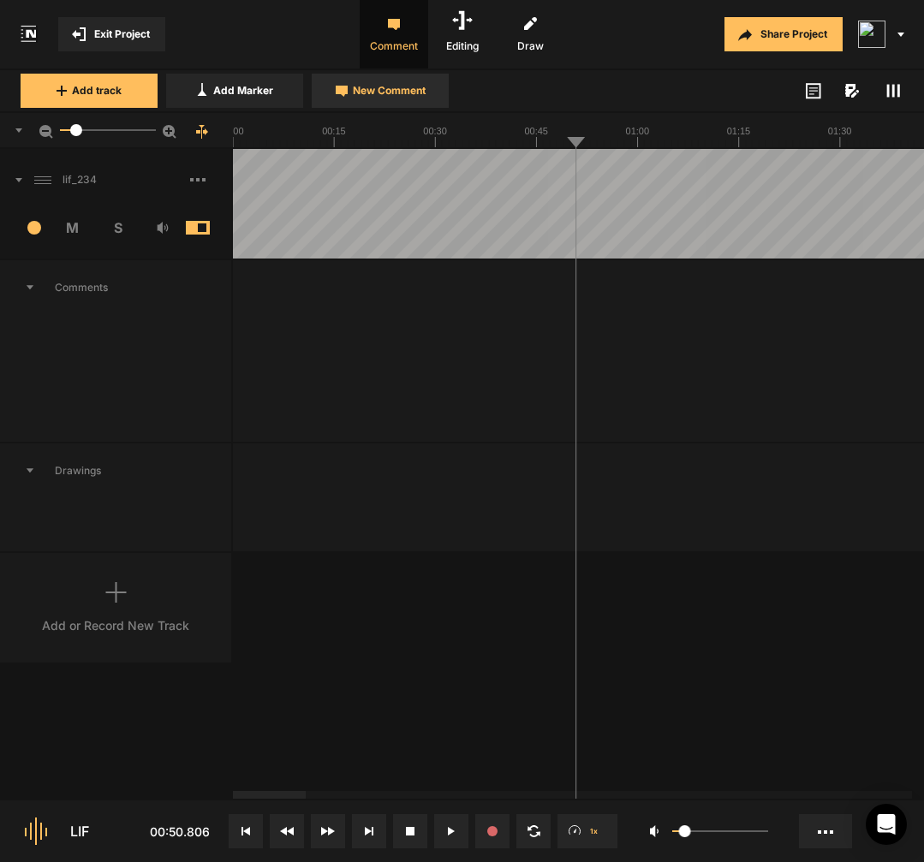
click at [379, 83] on span "New Comment" at bounding box center [389, 90] width 73 height 15
type textarea "uhm"
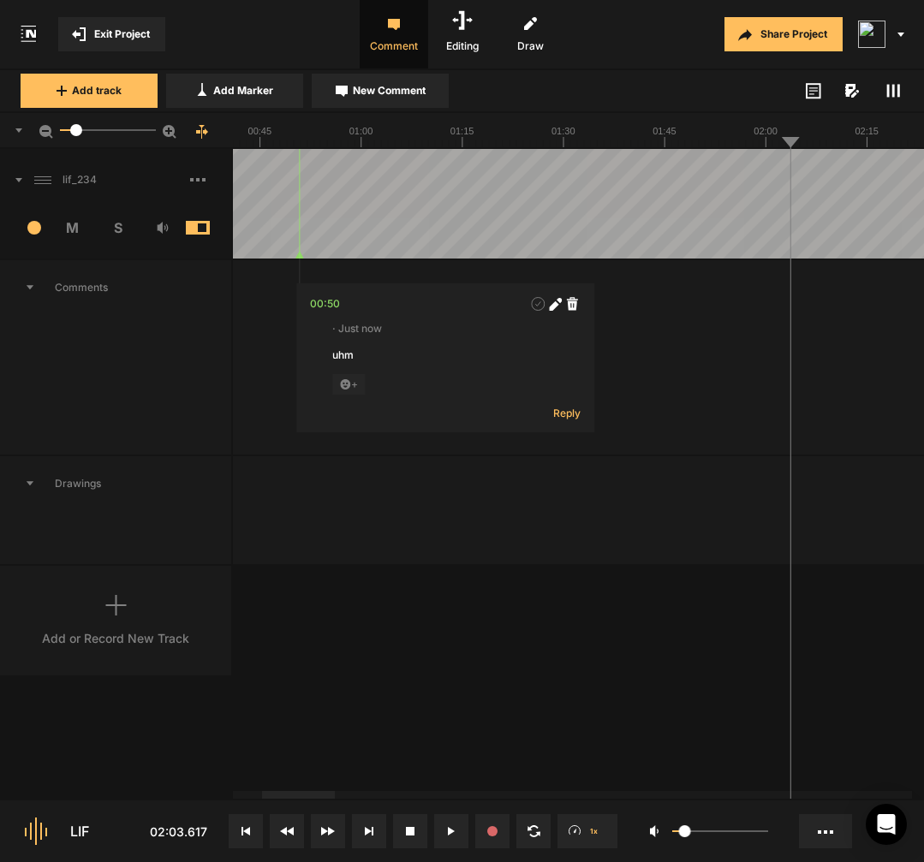
click at [432, 99] on button "New Comment" at bounding box center [380, 91] width 137 height 34
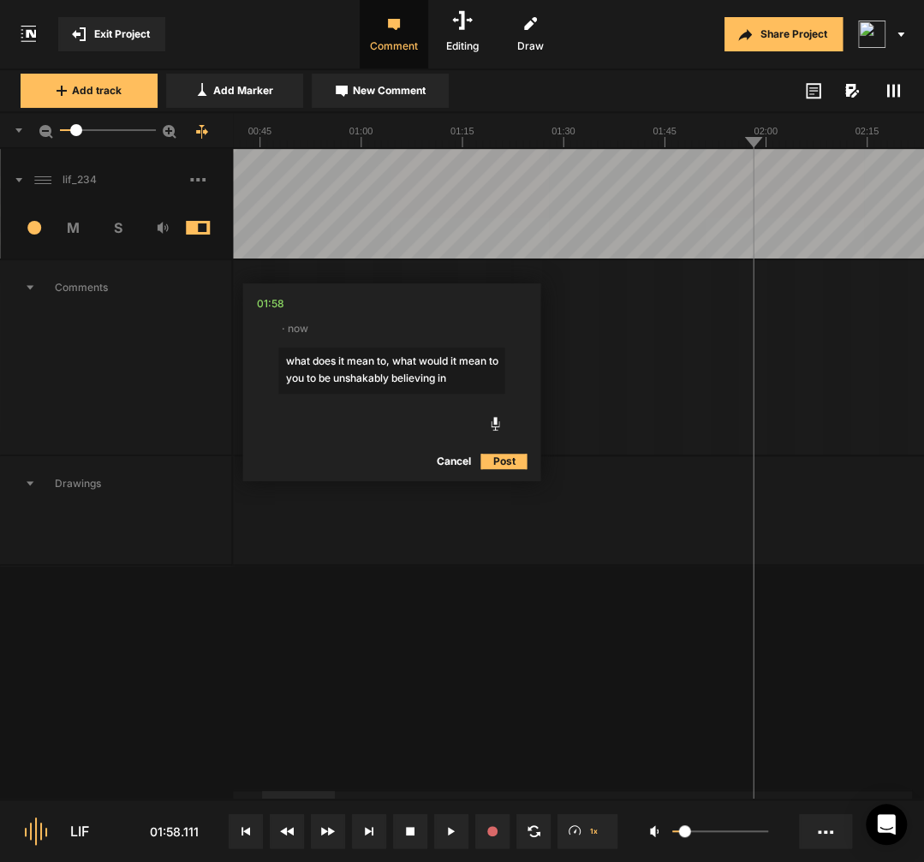
click at [393, 364] on textarea "what does it mean to, what would it mean to you to be unshakably believing in" at bounding box center [391, 371] width 226 height 46
type textarea "[what does it mean to, ] what would it mean to you to be unshakably believing in"
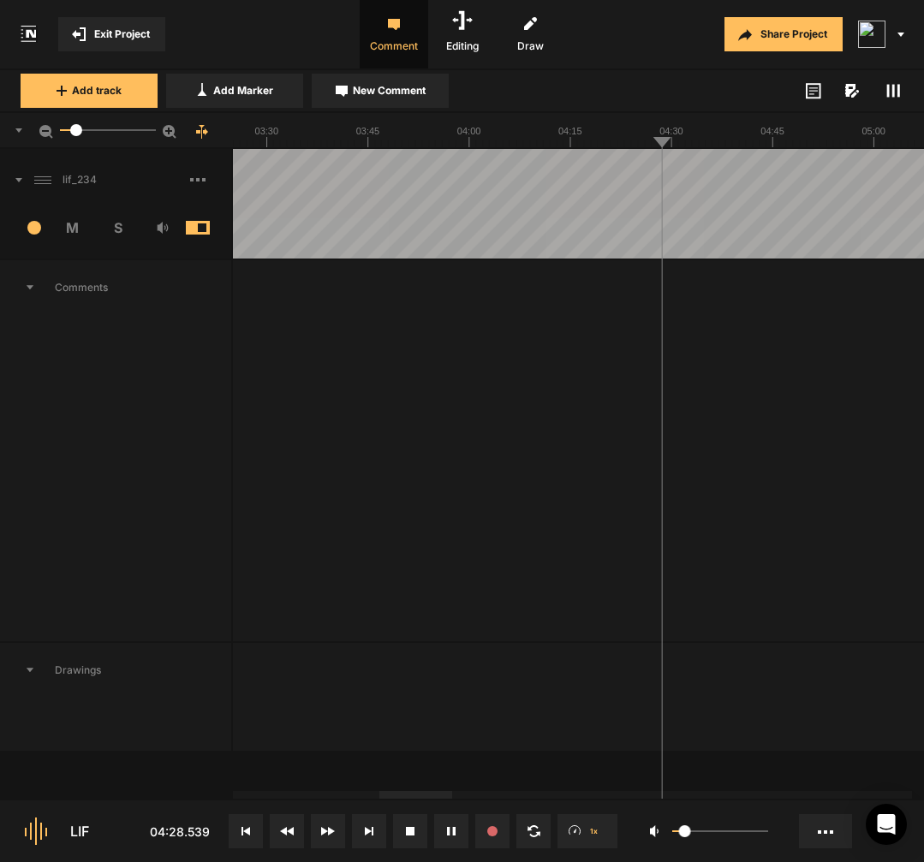
click at [261, 820] on button at bounding box center [246, 831] width 34 height 34
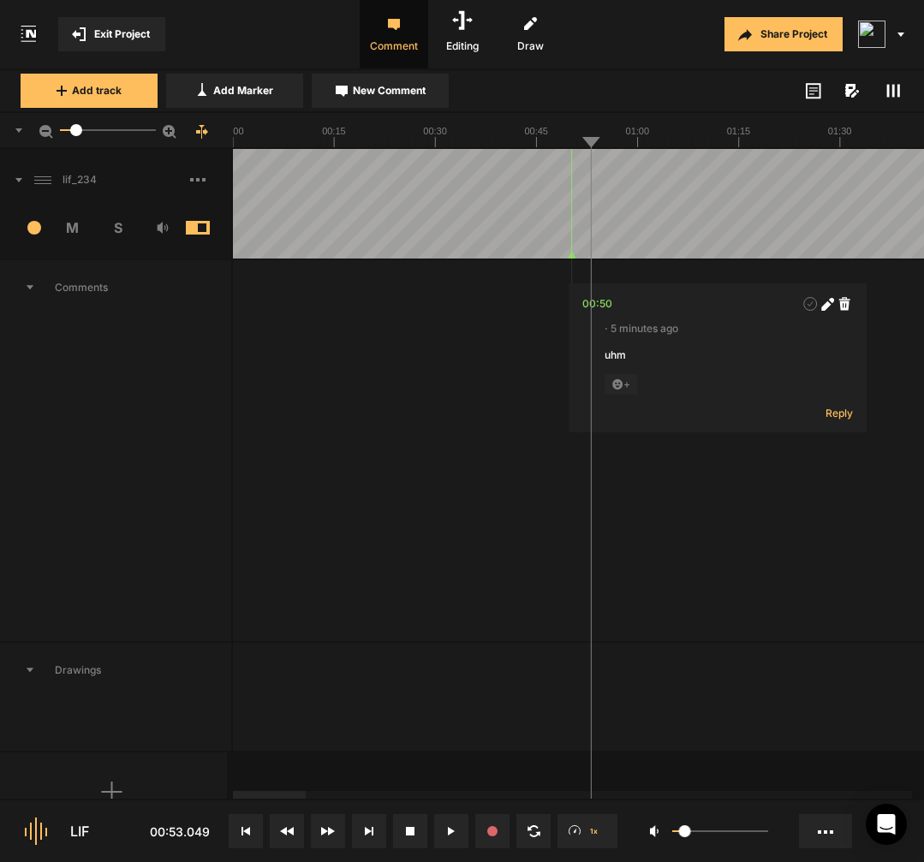
scroll to position [0, 1]
click at [593, 307] on div "00:50" at bounding box center [601, 303] width 30 height 17
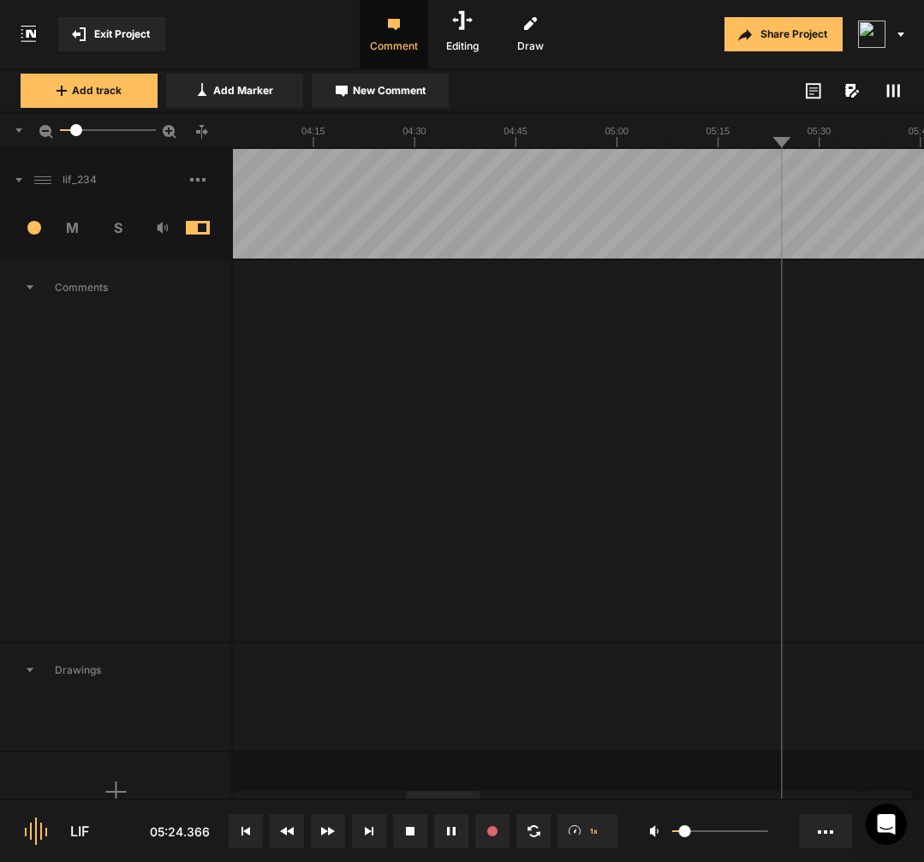
click at [379, 100] on button "New Comment" at bounding box center [380, 91] width 137 height 34
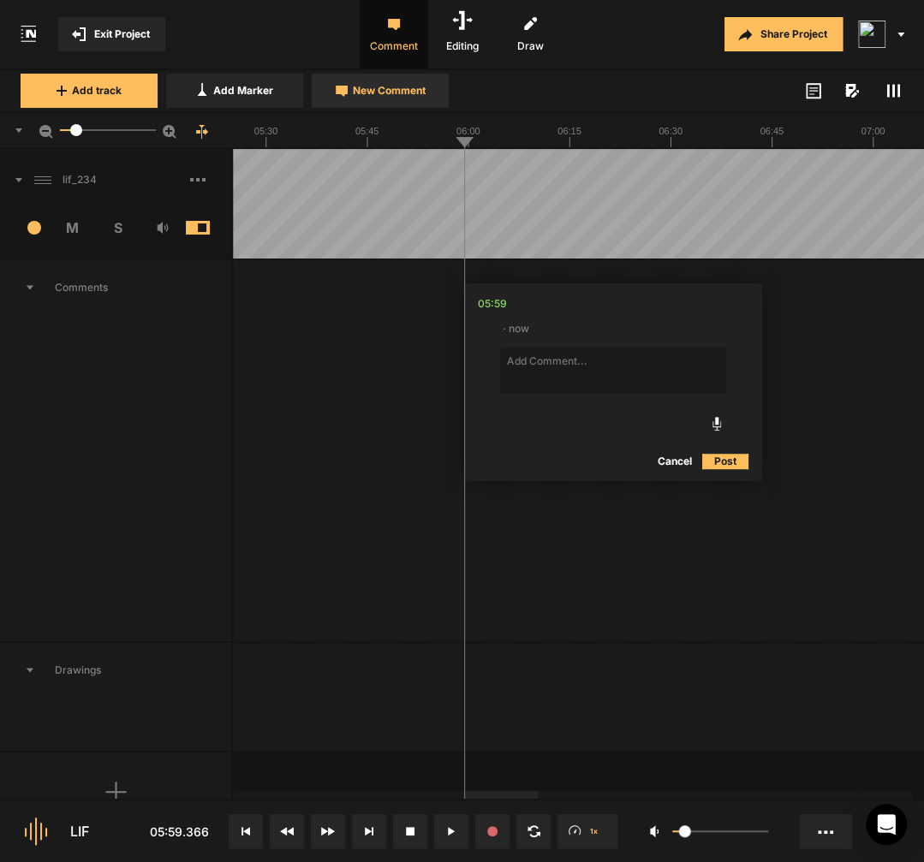
type textarea "r"
type textarea "p"
type textarea "[the work] our work"
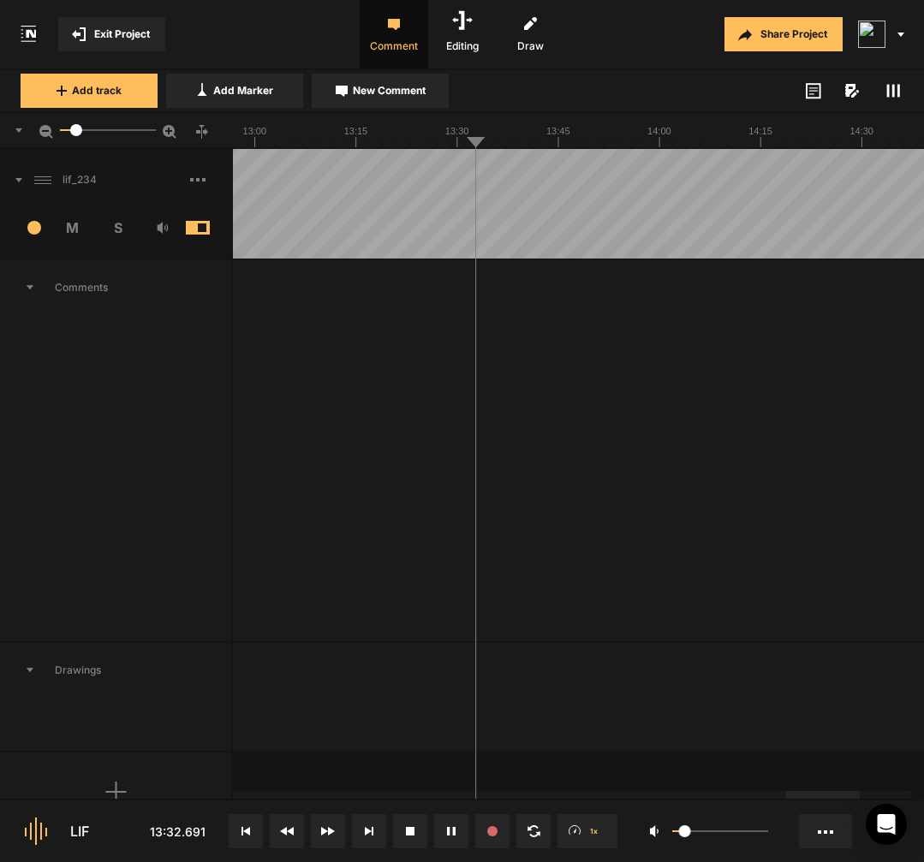
click at [403, 96] on span "New Comment" at bounding box center [389, 90] width 73 height 15
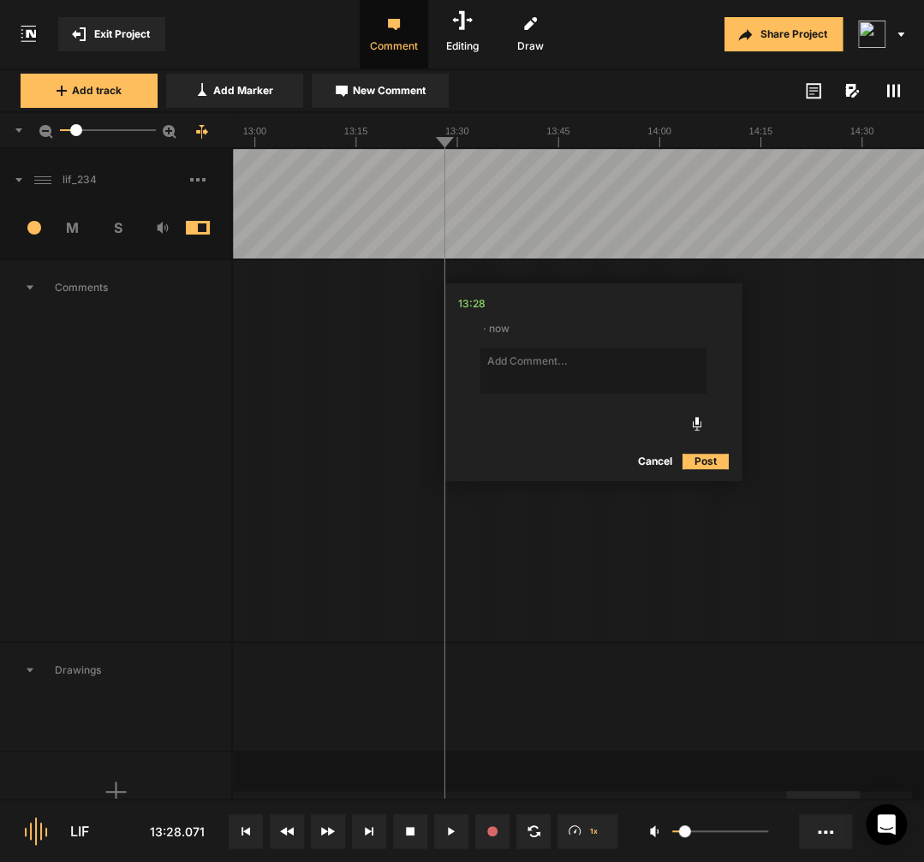
click at [546, 364] on textarea at bounding box center [593, 371] width 226 height 46
click at [486, 361] on textarea "founders is there's a lot of, that we seem to go sort" at bounding box center [593, 371] width 226 height 46
drag, startPoint x: 543, startPoint y: 363, endPoint x: 457, endPoint y: 361, distance: 85.7
click at [457, 361] on nt-edit-comment "13:28 · now founders is there's a lot of, that we seem to go sort Cancel Post" at bounding box center [593, 382] width 298 height 198
click at [565, 358] on textarea "[there's a lot of, that we seem to go sort" at bounding box center [593, 371] width 226 height 46
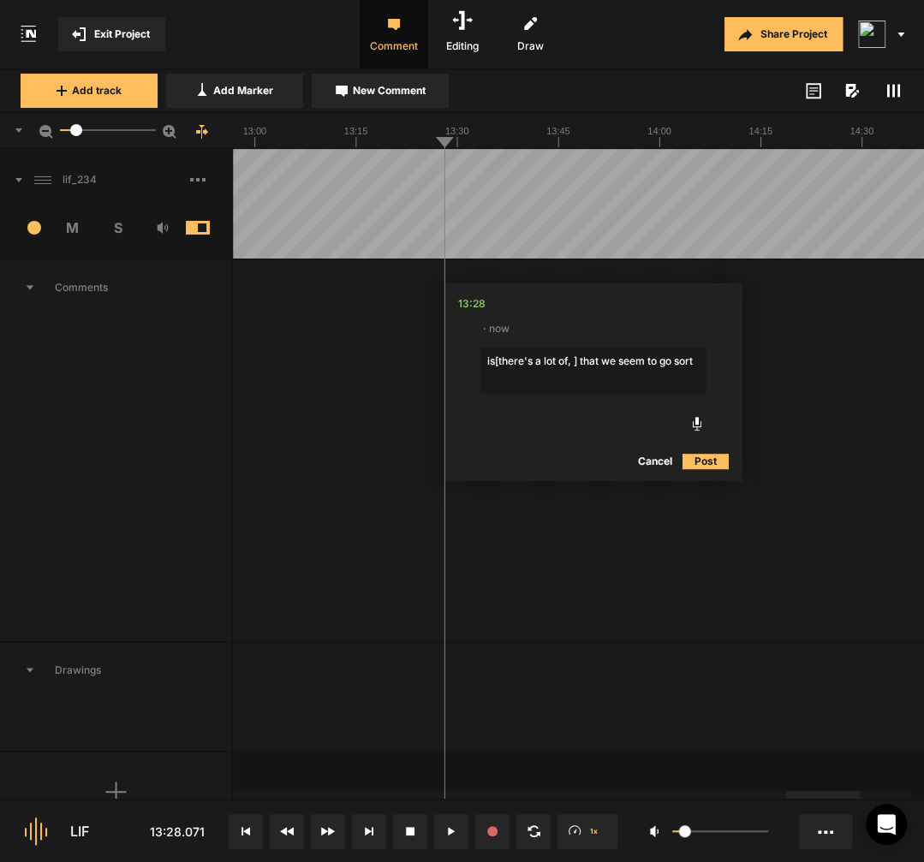
type textarea "is [there's a lot of, ] that we seem to go sort"
click at [467, 297] on div "13:28" at bounding box center [469, 303] width 27 height 17
click at [471, 306] on div "13:28" at bounding box center [469, 303] width 27 height 17
click at [477, 302] on div "13:28" at bounding box center [469, 303] width 27 height 17
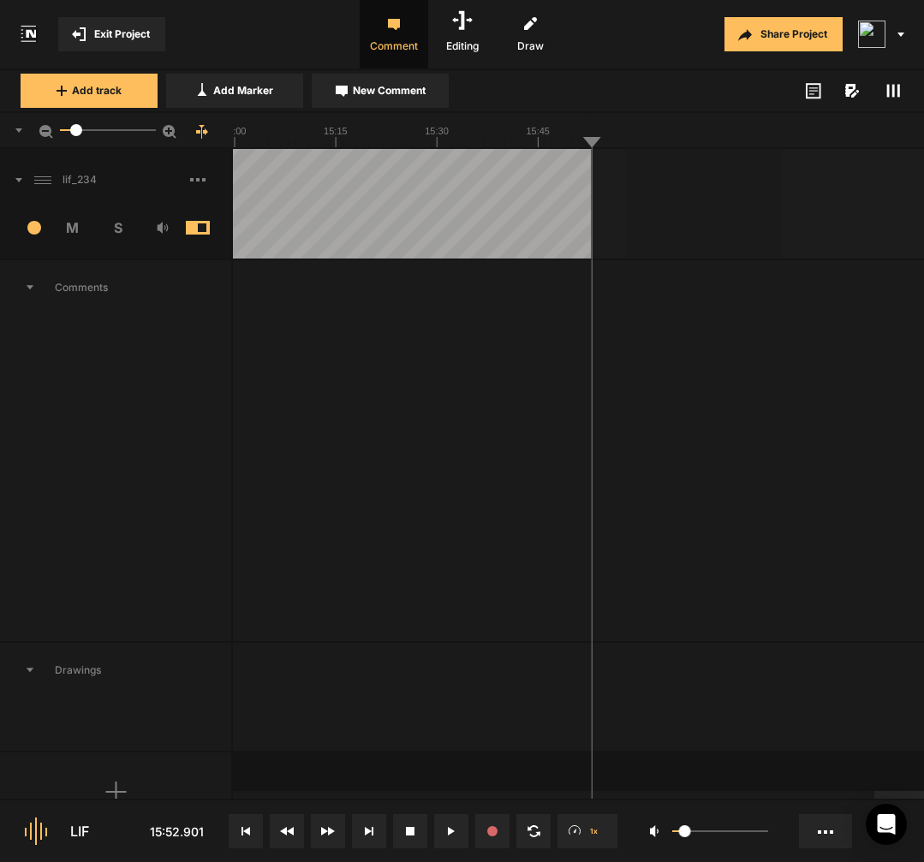
click at [194, 174] on span at bounding box center [210, 179] width 41 height 27
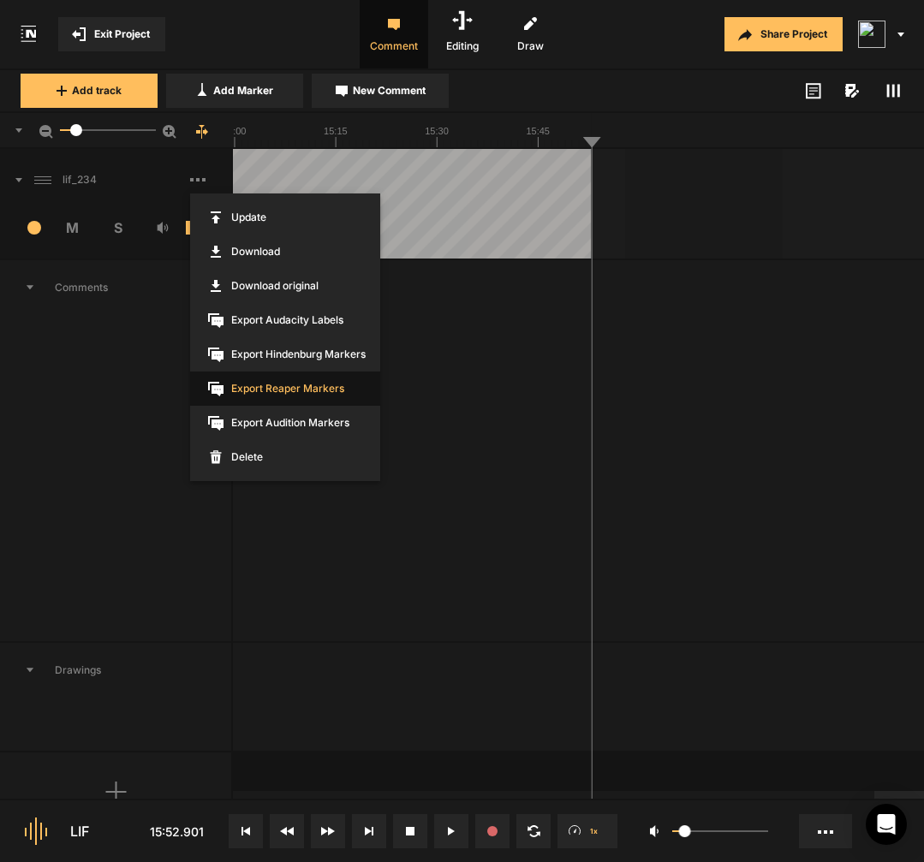
click at [313, 391] on span "Export Reaper Markers" at bounding box center [285, 389] width 190 height 34
